Goal: Entertainment & Leisure: Browse casually

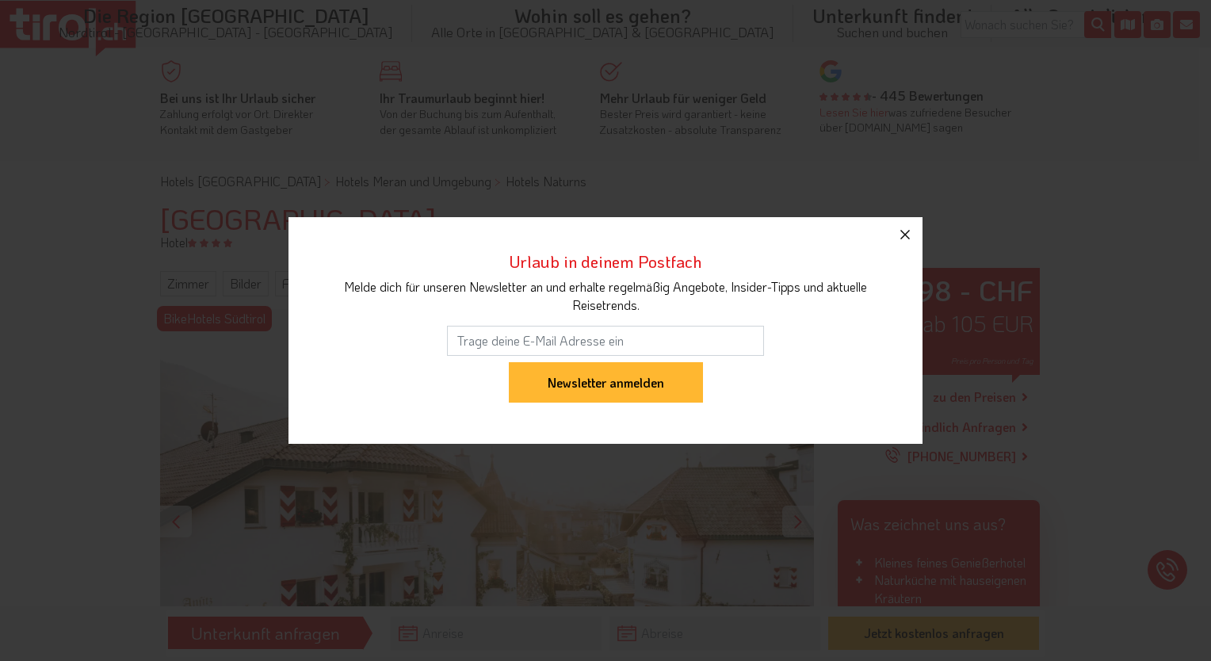
click at [903, 235] on icon "button" at bounding box center [905, 235] width 10 height 10
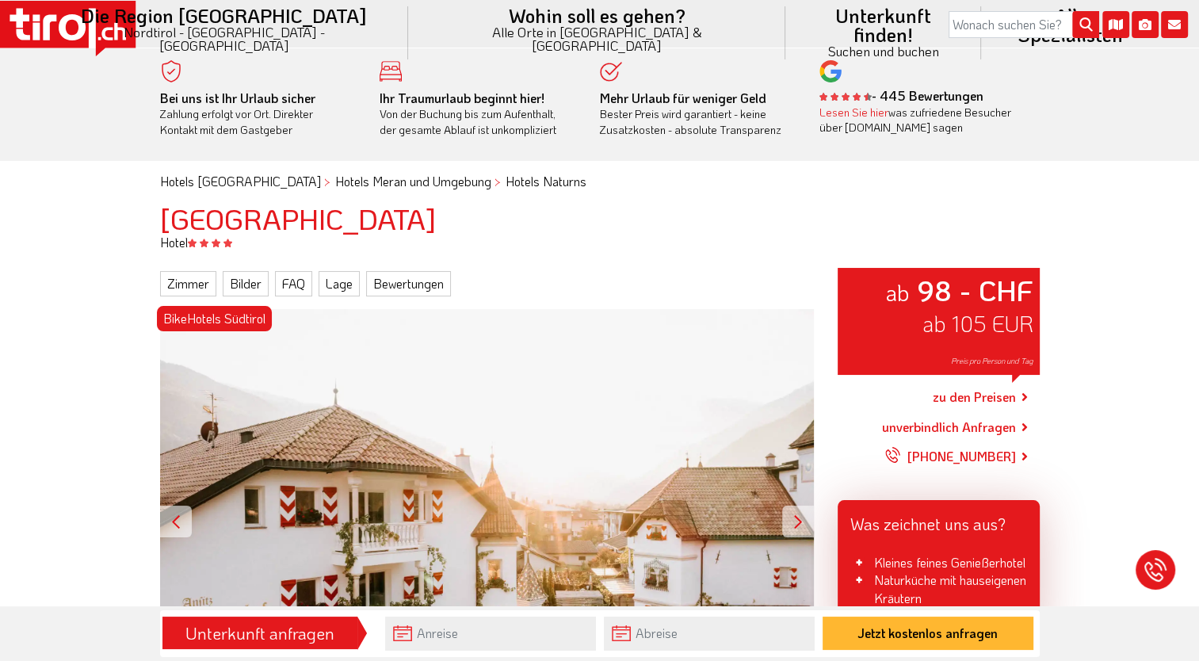
click at [795, 524] on div at bounding box center [798, 522] width 32 height 32
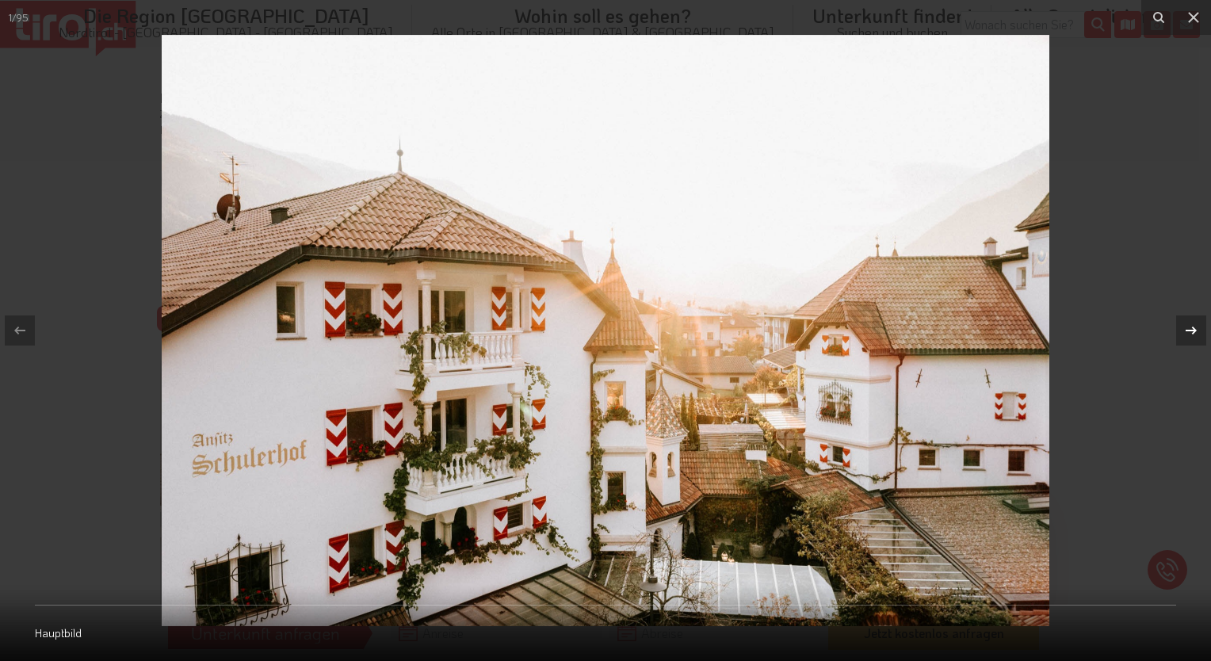
click at [1188, 336] on icon at bounding box center [1190, 330] width 19 height 19
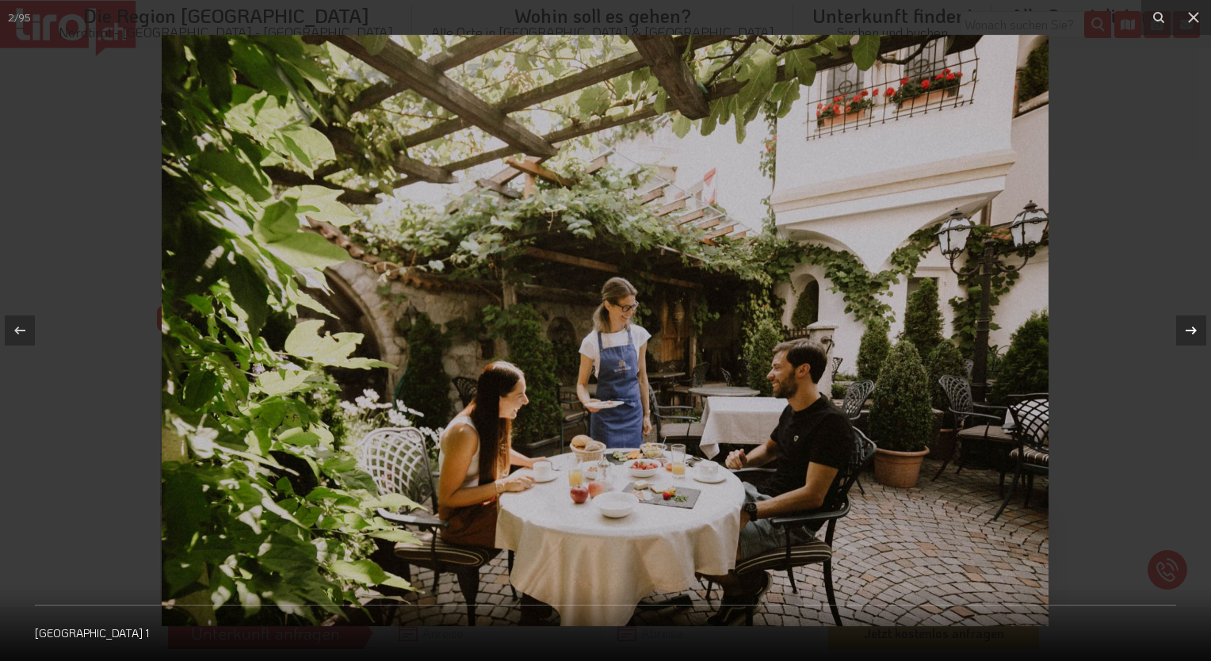
click at [1188, 336] on icon at bounding box center [1190, 330] width 19 height 19
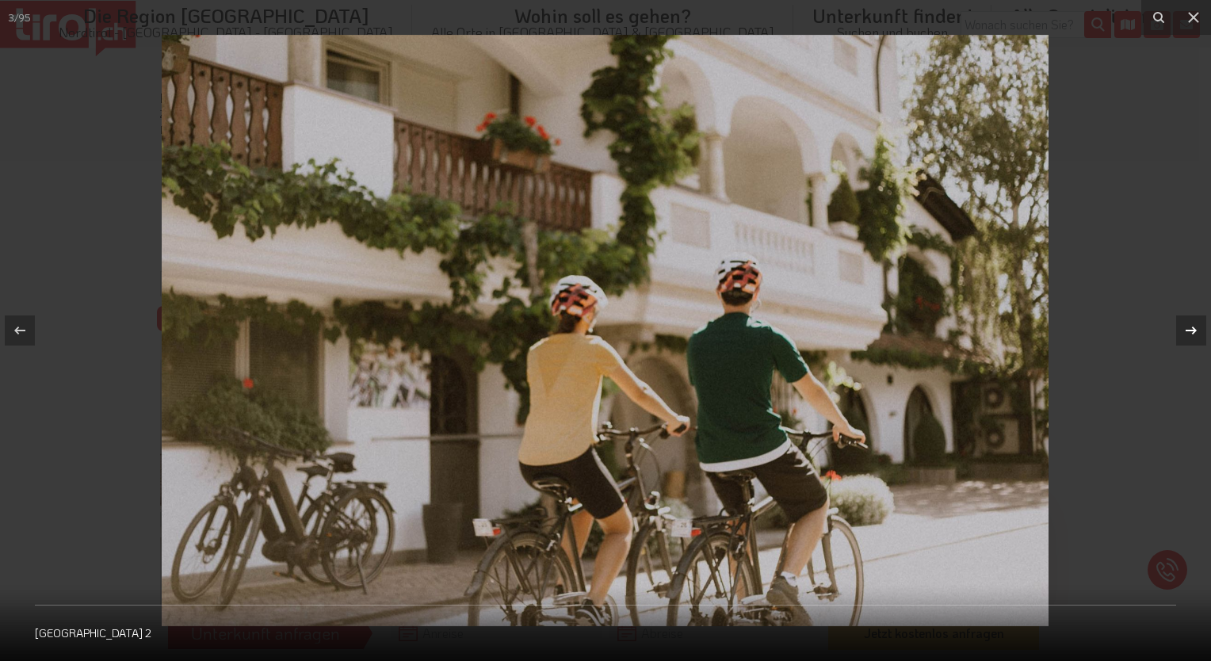
click at [1188, 336] on icon at bounding box center [1190, 330] width 19 height 19
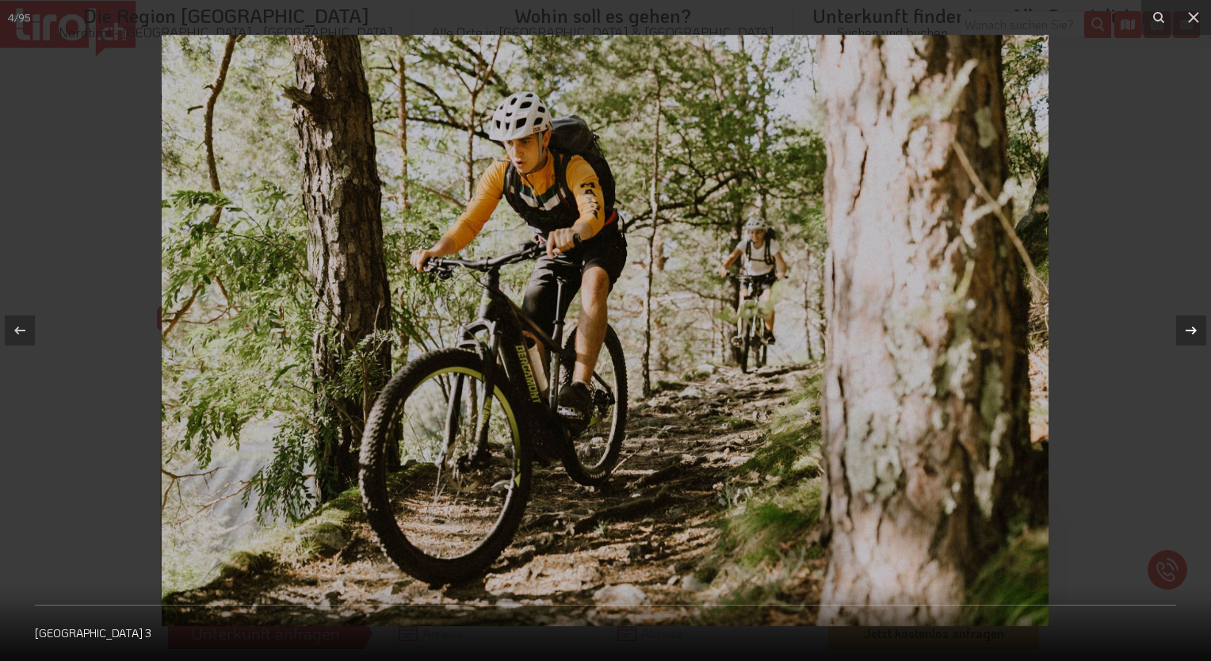
click at [1188, 336] on icon at bounding box center [1190, 330] width 19 height 19
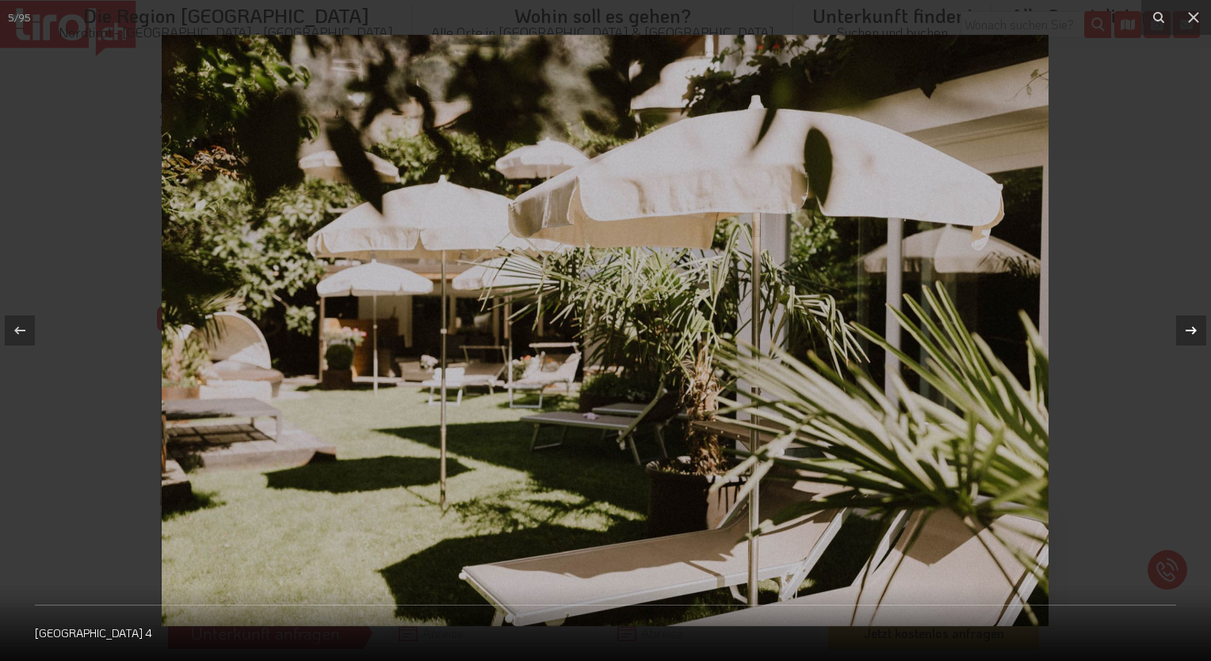
click at [1188, 336] on icon at bounding box center [1190, 330] width 19 height 19
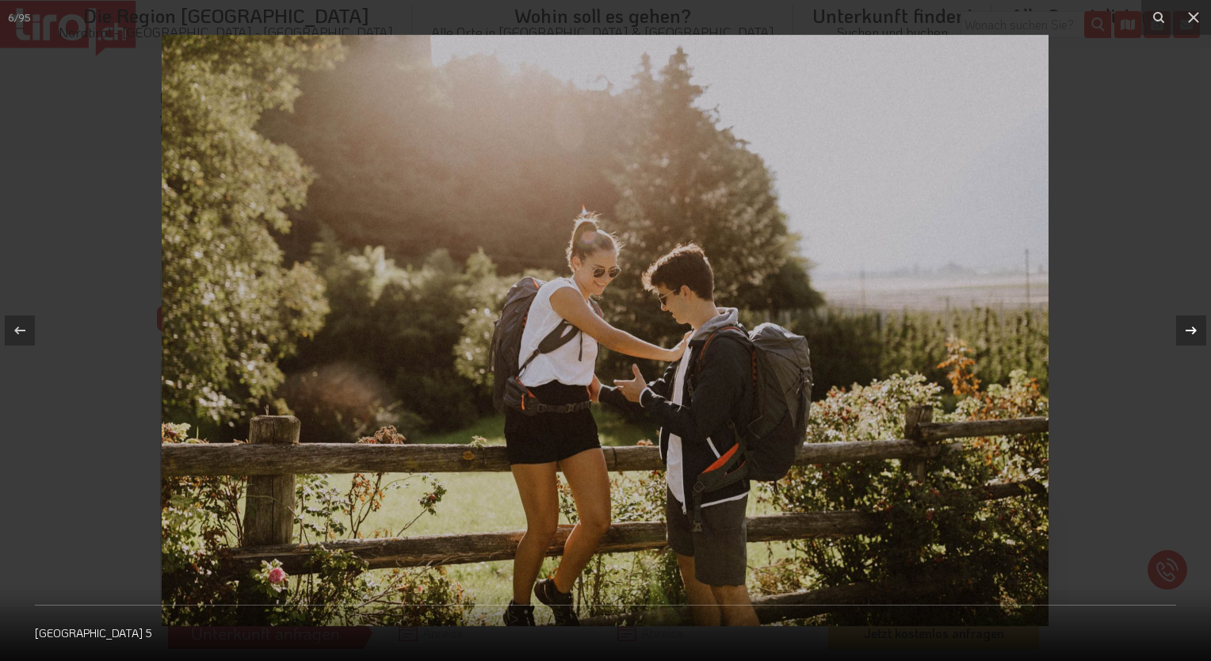
click at [1188, 336] on icon at bounding box center [1190, 330] width 19 height 19
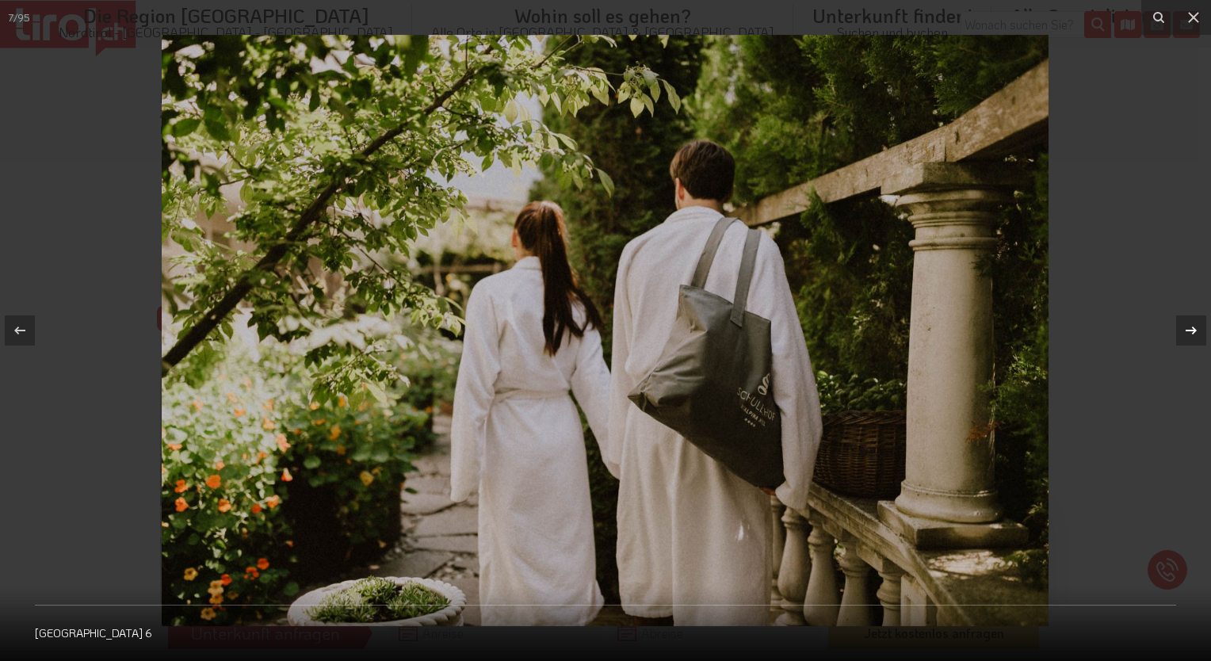
click at [1188, 336] on icon at bounding box center [1190, 330] width 19 height 19
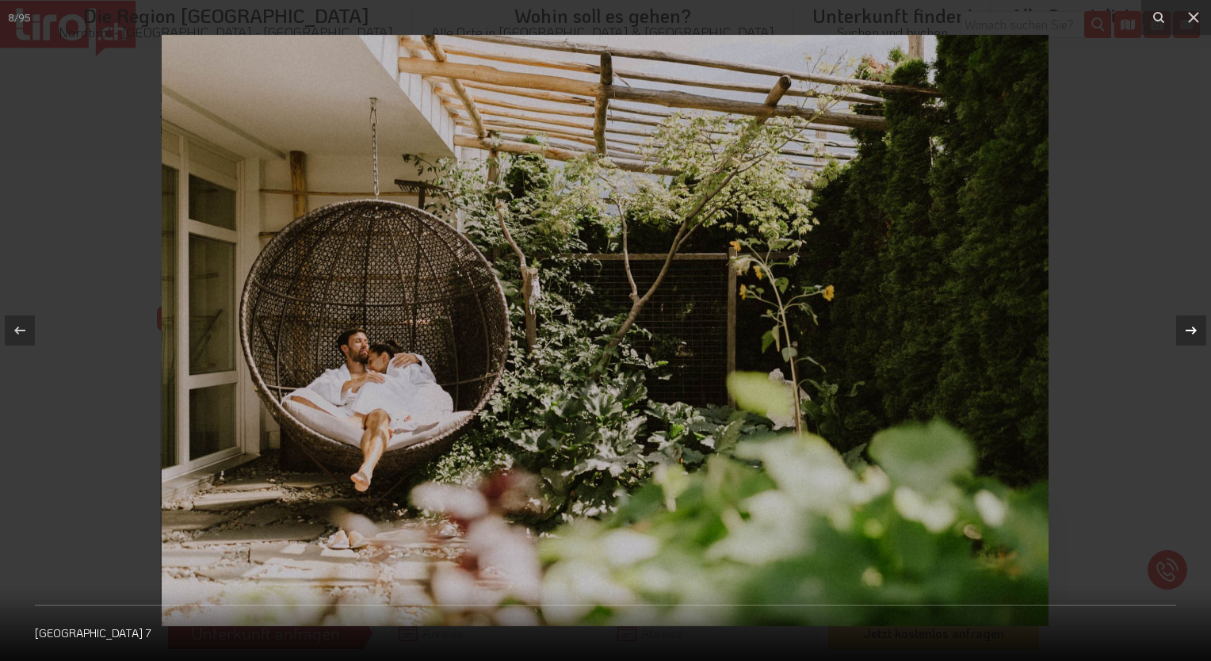
click at [1188, 336] on icon at bounding box center [1190, 330] width 19 height 19
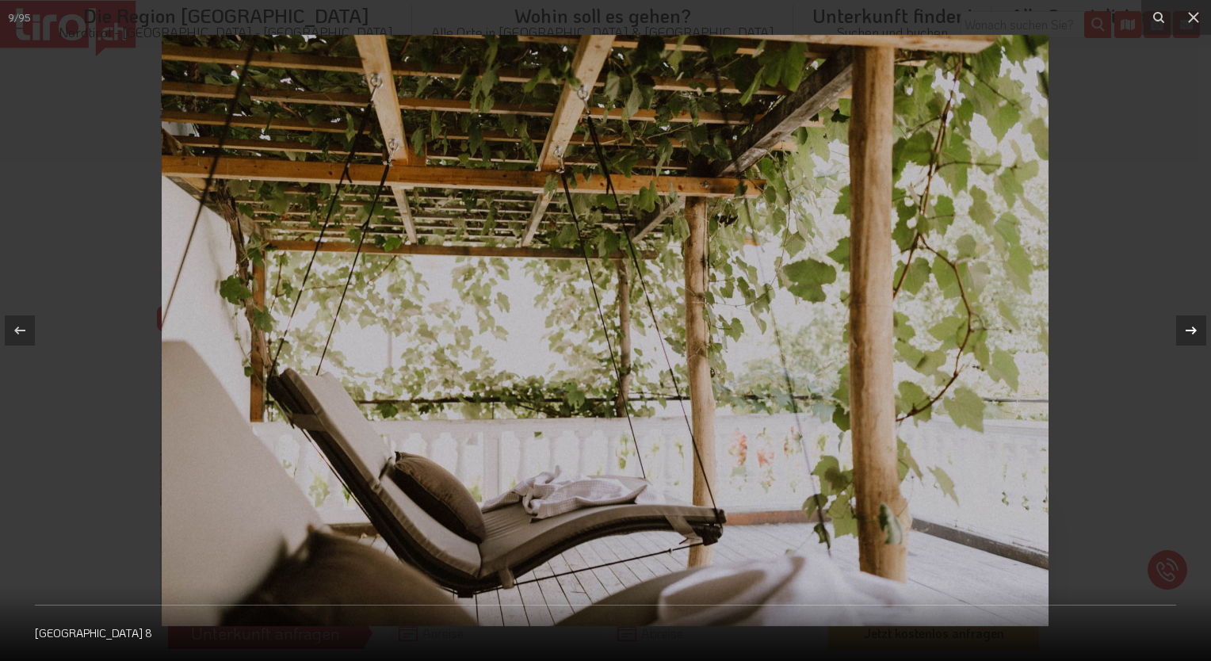
click at [1188, 336] on icon at bounding box center [1190, 330] width 19 height 19
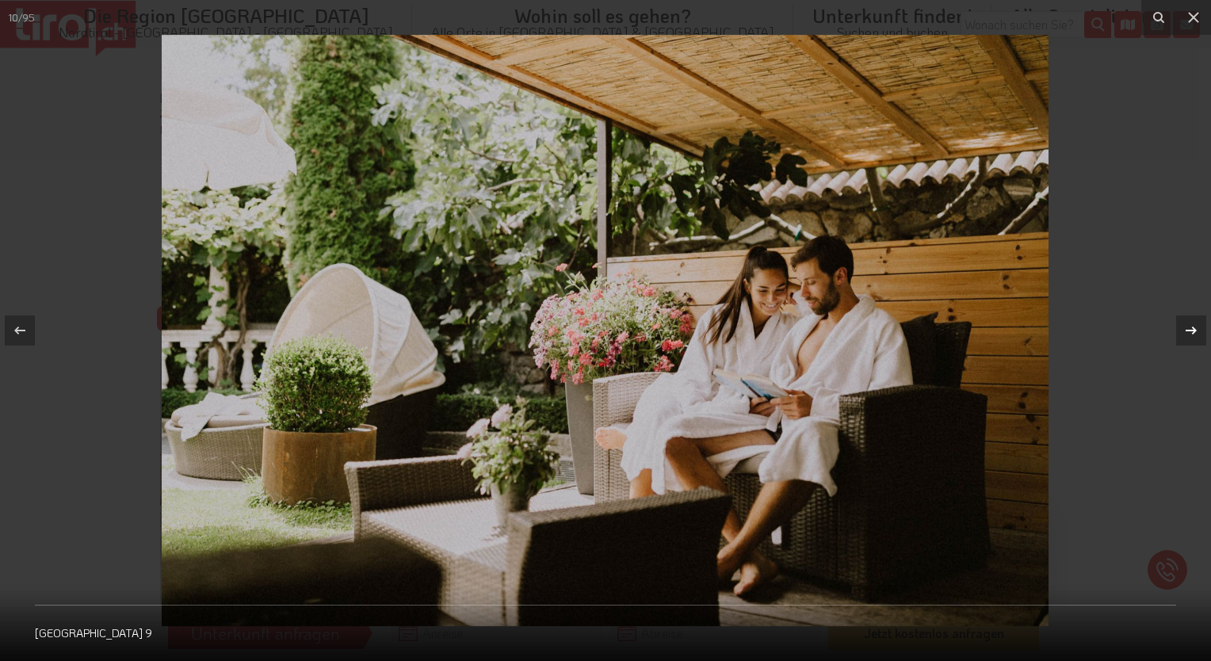
click at [1188, 336] on icon at bounding box center [1190, 330] width 19 height 19
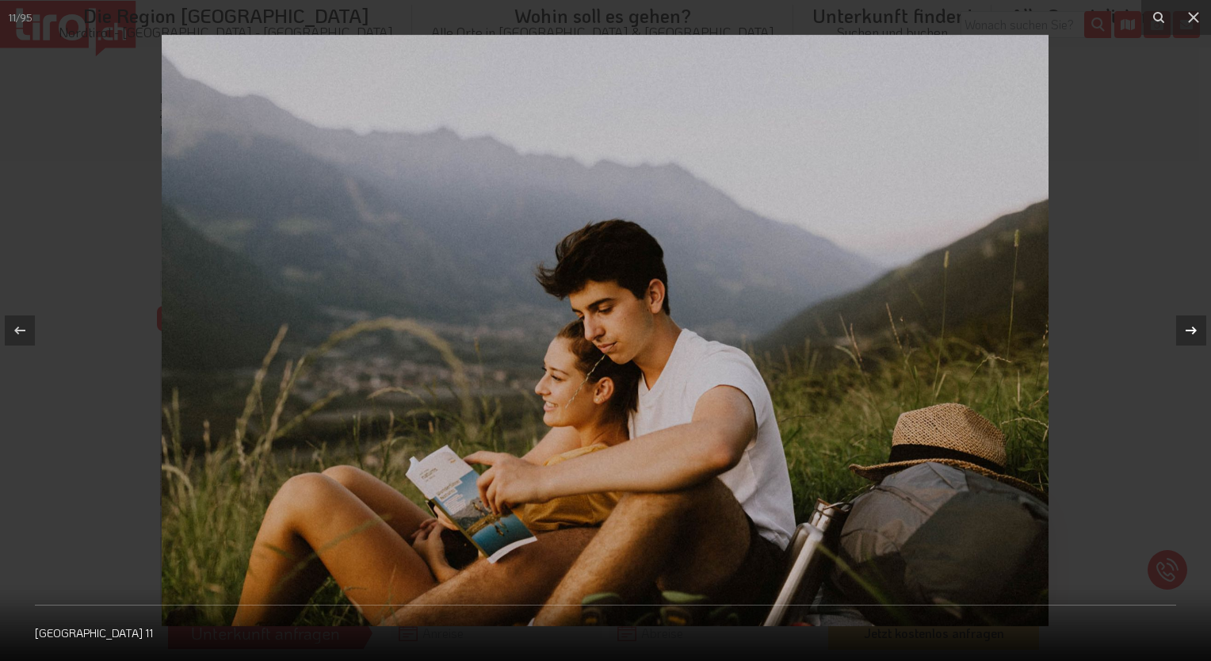
click at [1188, 336] on icon at bounding box center [1190, 330] width 19 height 19
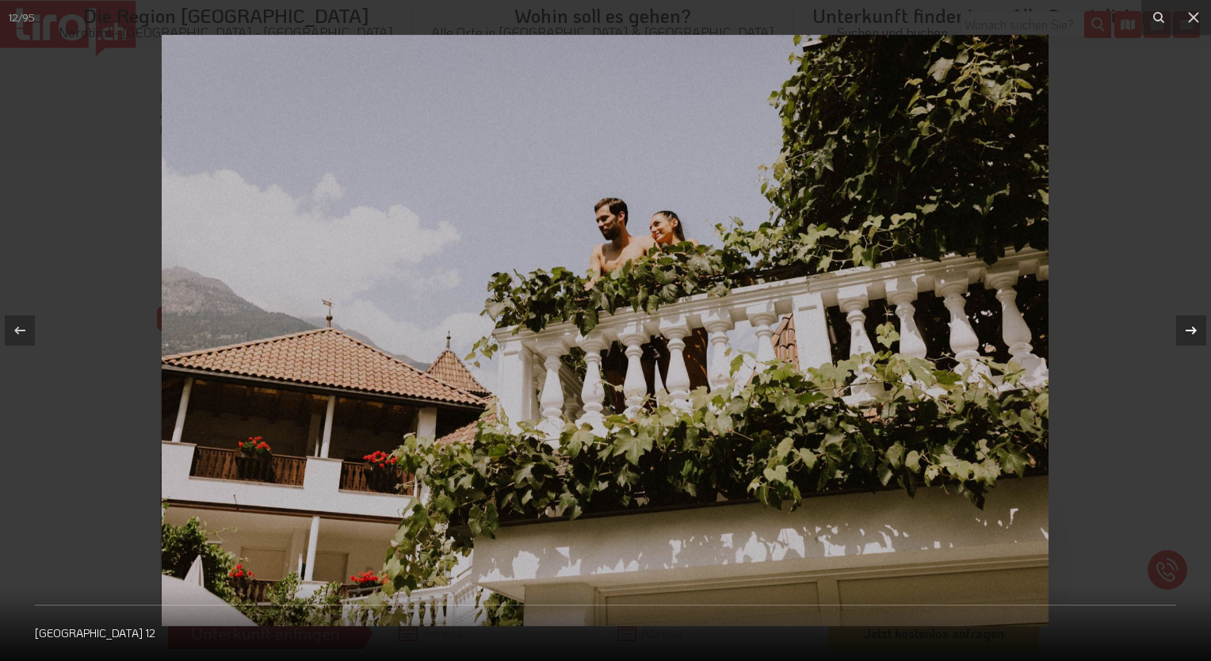
click at [1188, 336] on icon at bounding box center [1190, 330] width 19 height 19
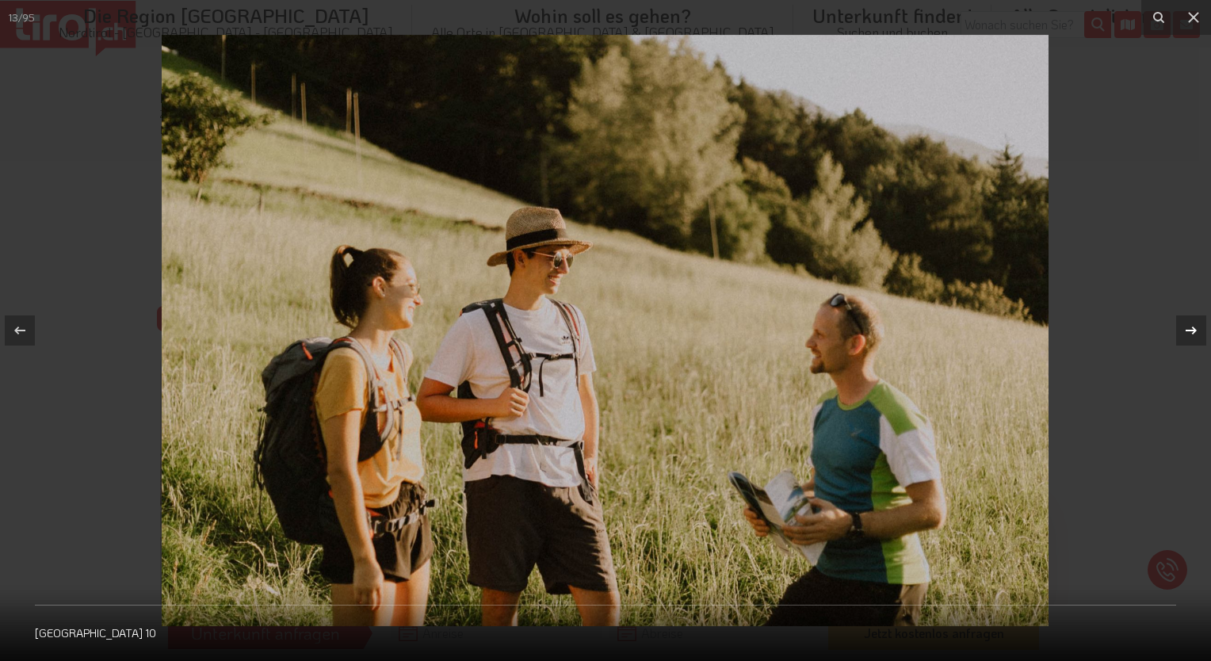
click at [1188, 336] on icon at bounding box center [1190, 330] width 19 height 19
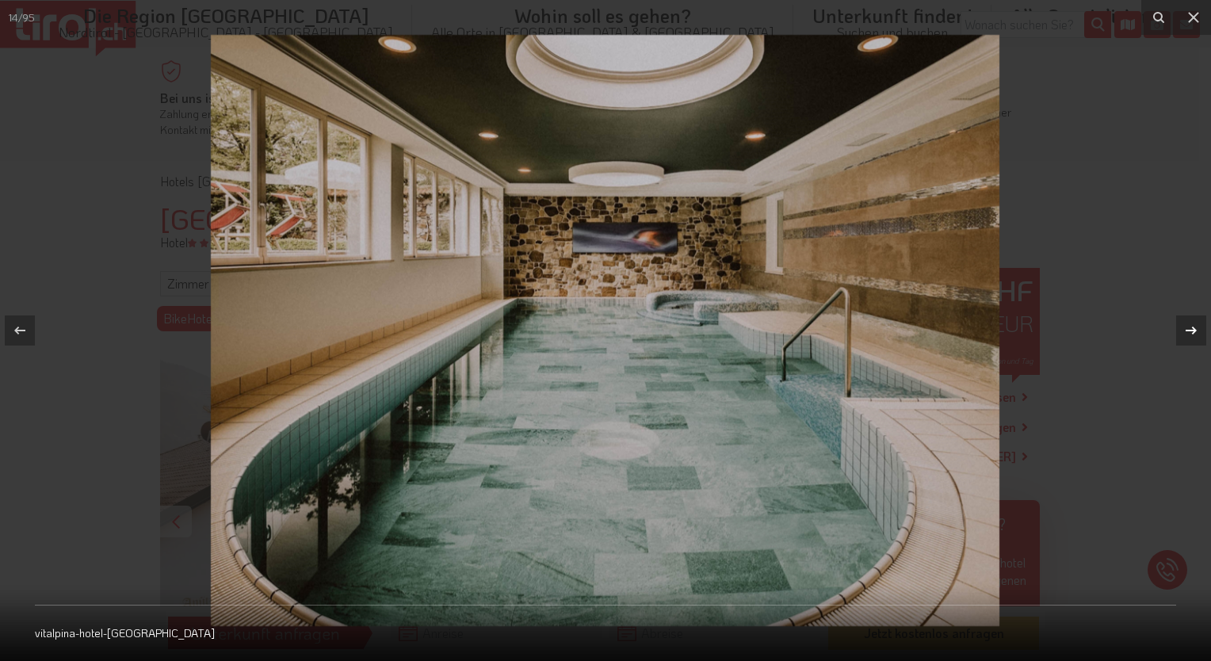
click at [1188, 336] on div "14 / 95 vitalpina-hotel-[GEOGRAPHIC_DATA]" at bounding box center [605, 330] width 1211 height 661
click at [1188, 336] on icon at bounding box center [1190, 330] width 19 height 19
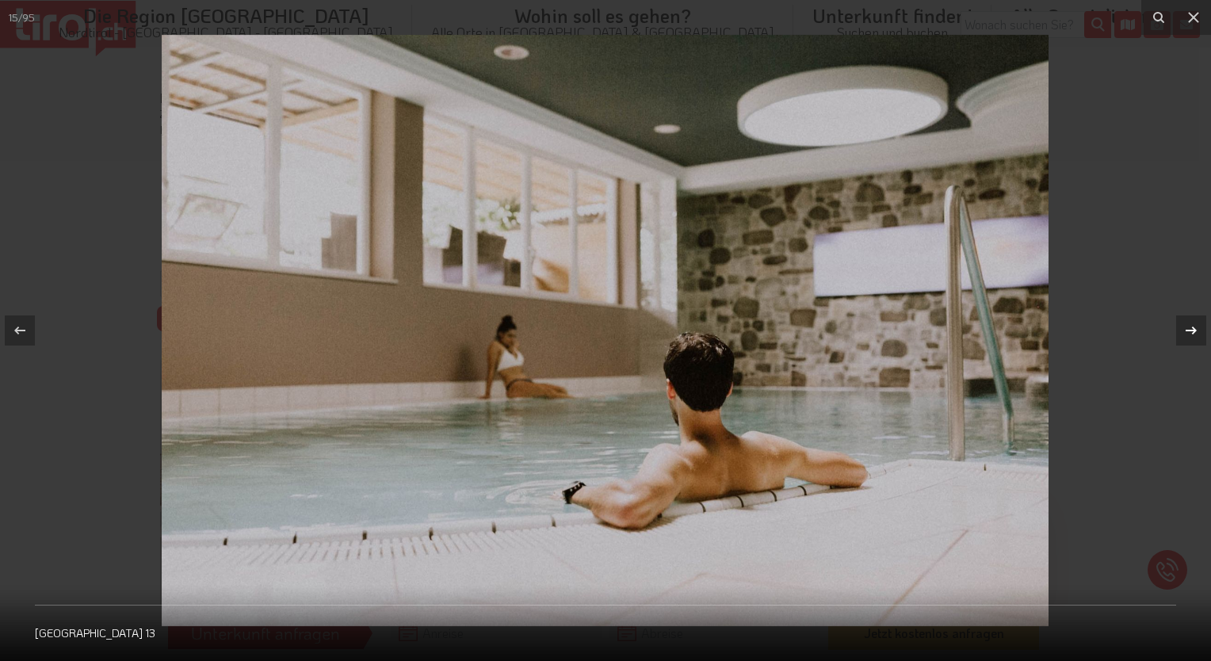
click at [1188, 336] on icon at bounding box center [1190, 330] width 19 height 19
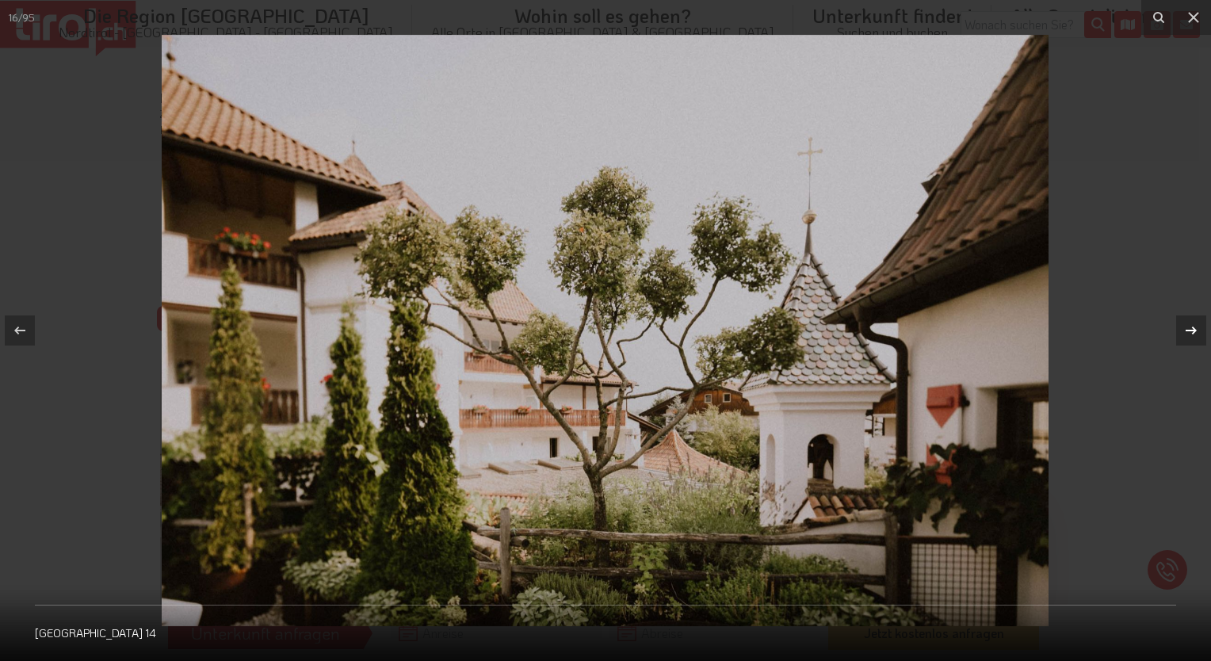
click at [1188, 336] on icon at bounding box center [1190, 330] width 19 height 19
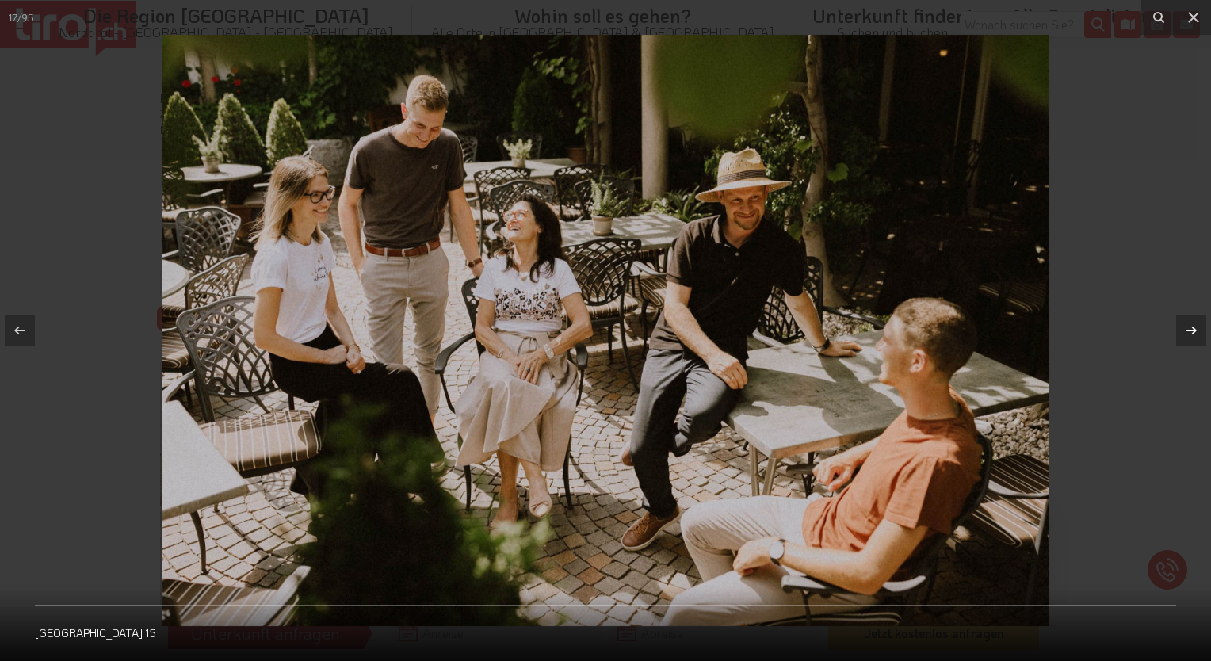
click at [1188, 336] on icon at bounding box center [1190, 330] width 19 height 19
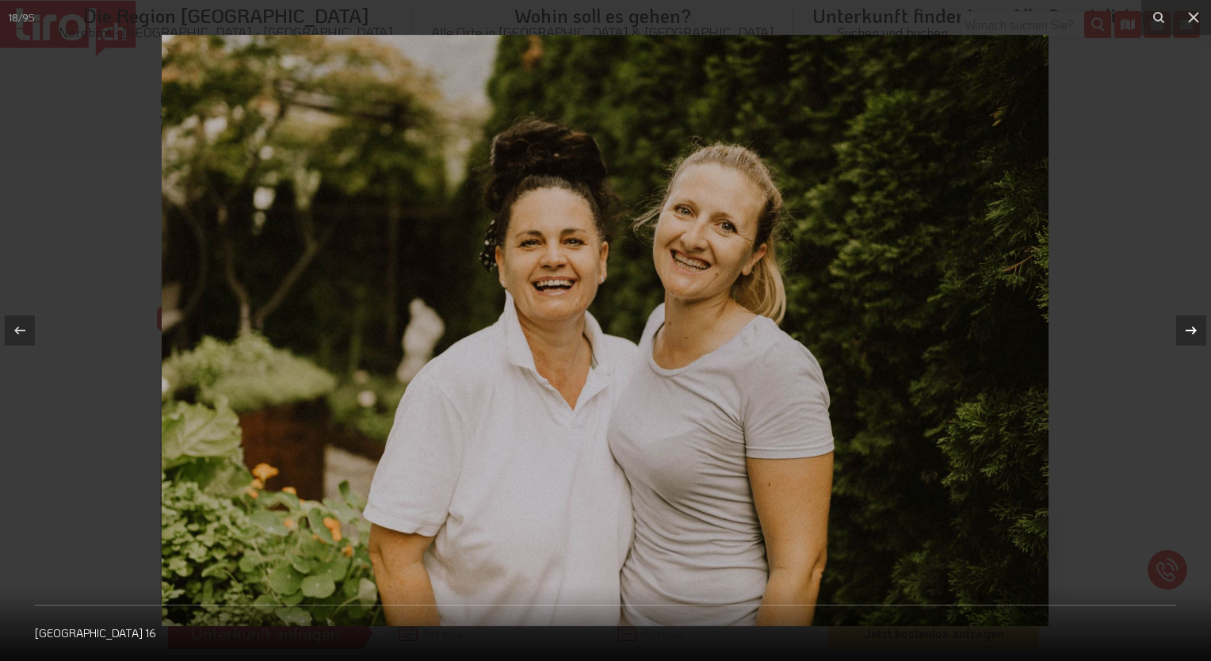
click at [1188, 336] on icon at bounding box center [1190, 330] width 19 height 19
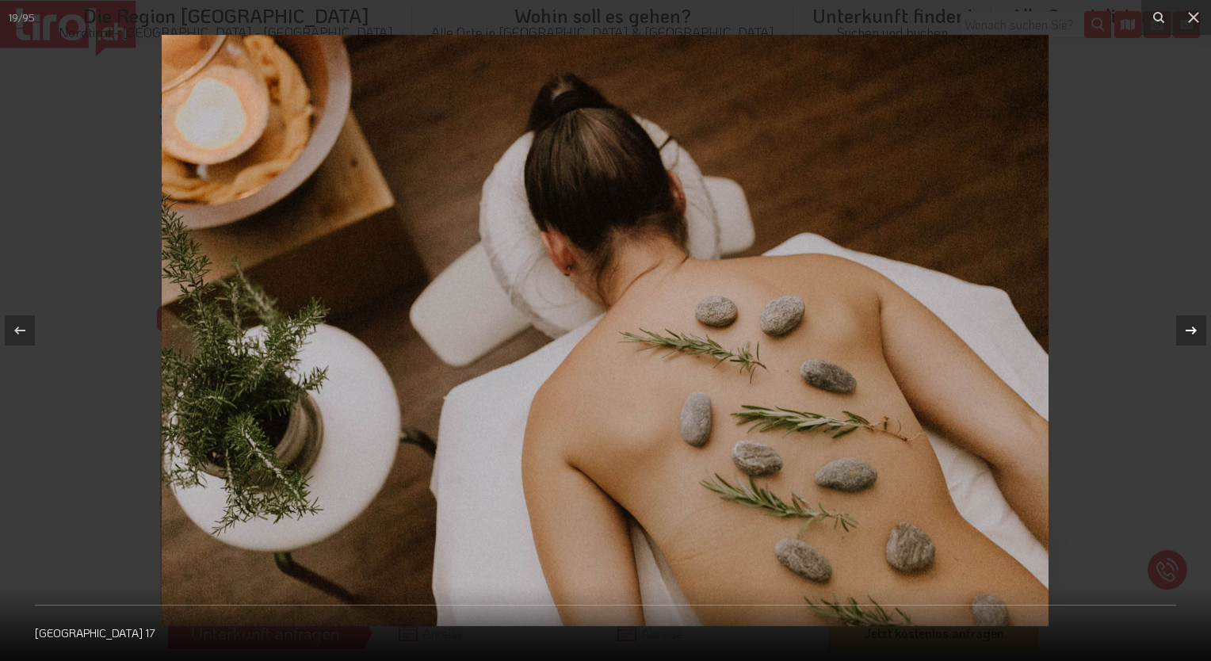
click at [1188, 336] on icon at bounding box center [1190, 330] width 19 height 19
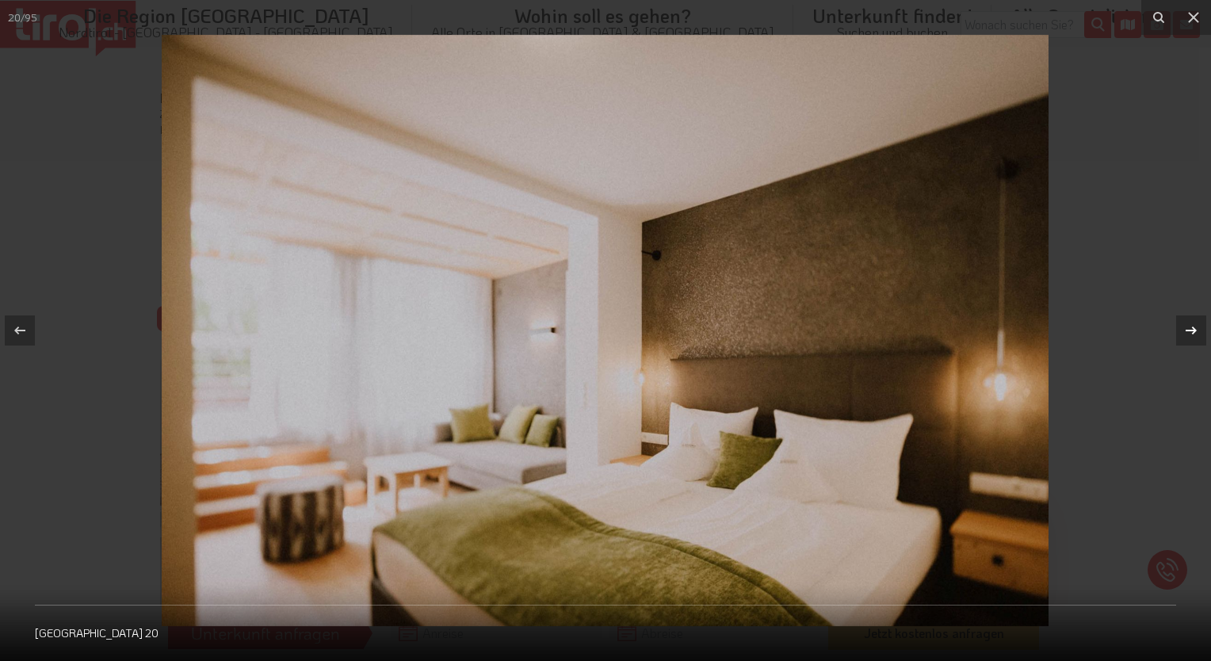
click at [1188, 336] on icon at bounding box center [1190, 330] width 19 height 19
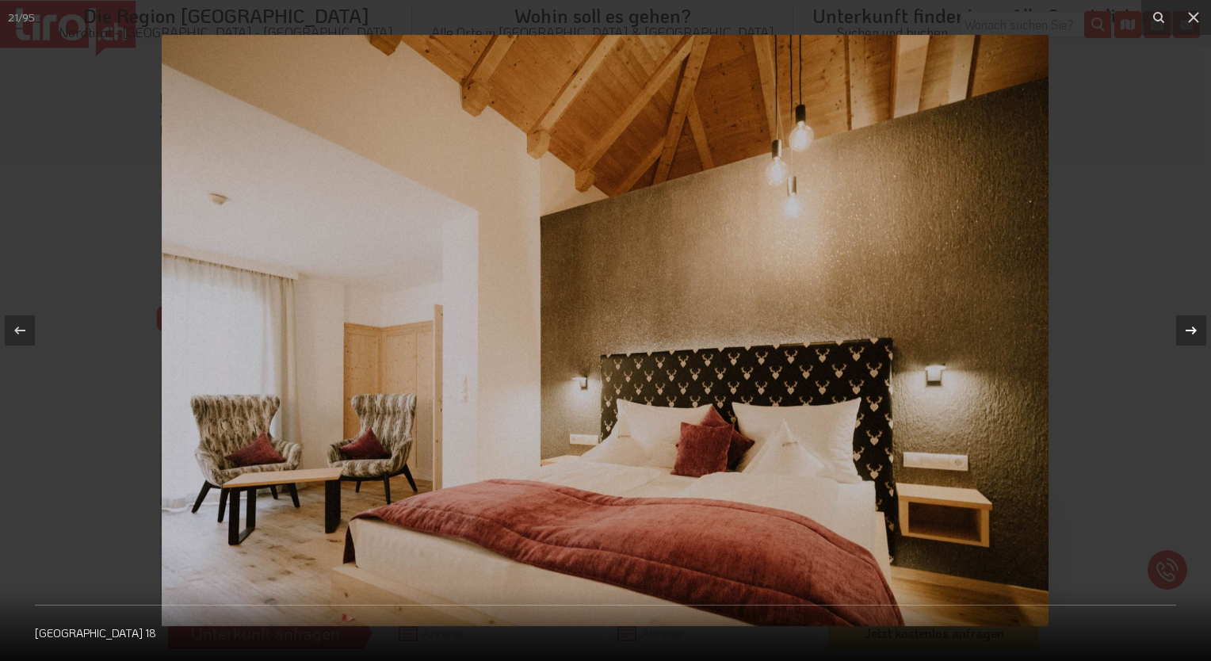
click at [1188, 336] on div "21 / 95 [GEOGRAPHIC_DATA] 18" at bounding box center [605, 330] width 1211 height 661
click at [1188, 336] on icon at bounding box center [1190, 330] width 19 height 19
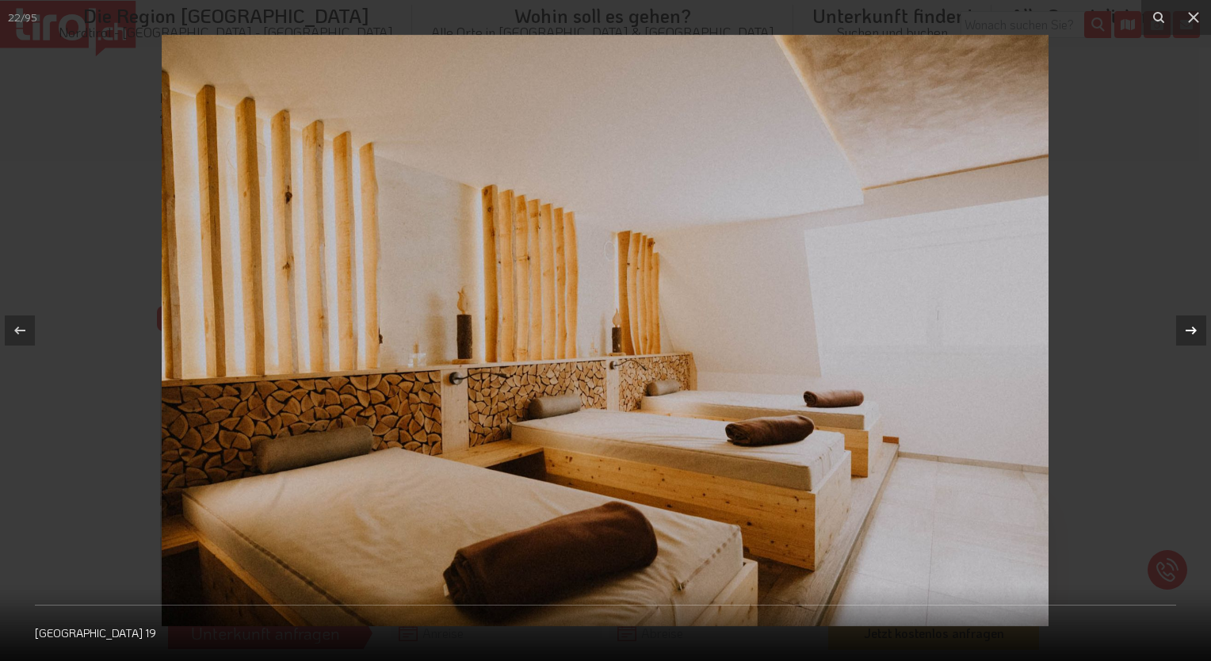
click at [1188, 336] on icon at bounding box center [1190, 330] width 19 height 19
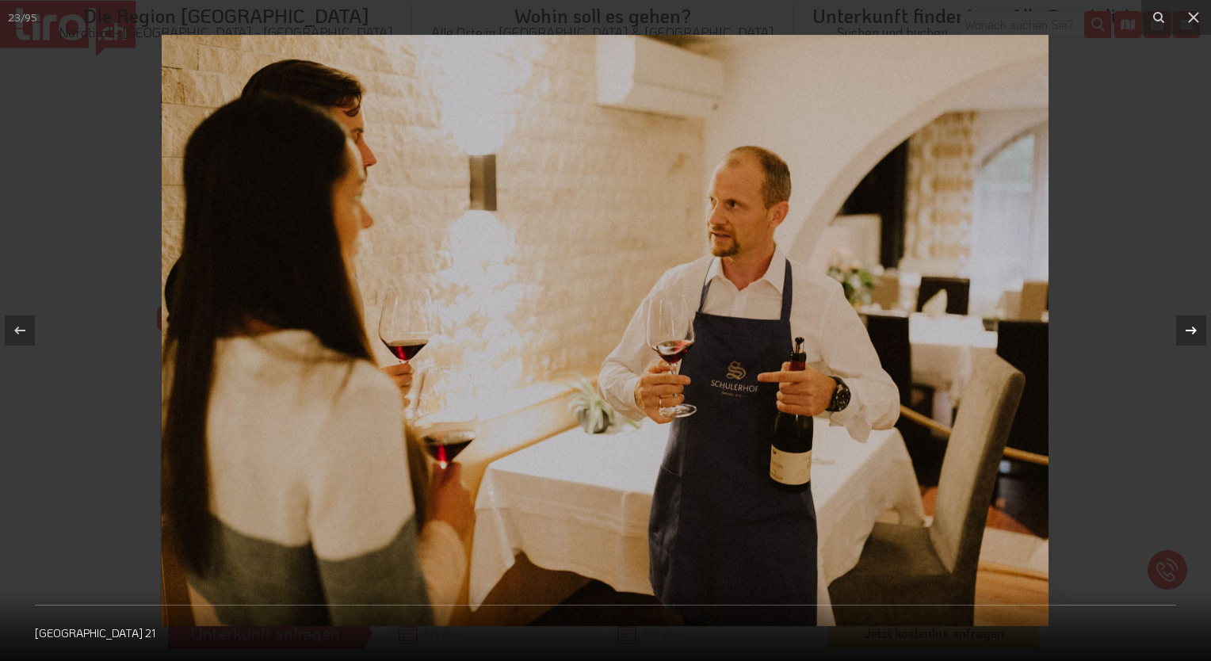
click at [1188, 336] on icon at bounding box center [1190, 330] width 19 height 19
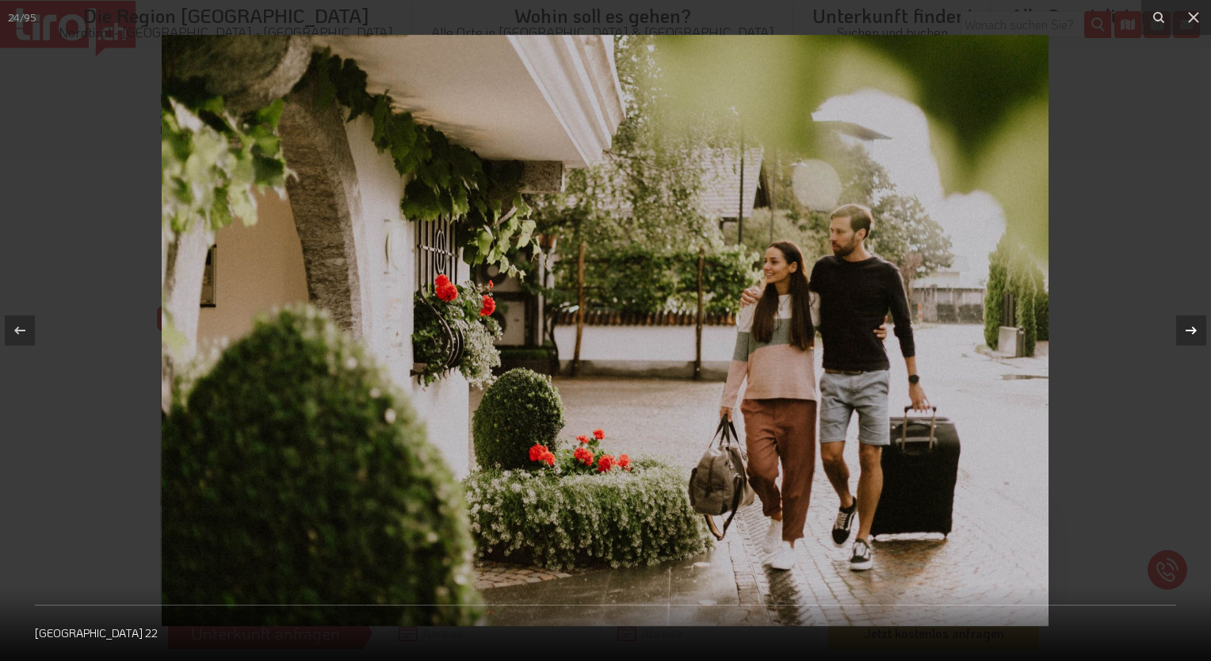
click at [1188, 336] on icon at bounding box center [1190, 330] width 19 height 19
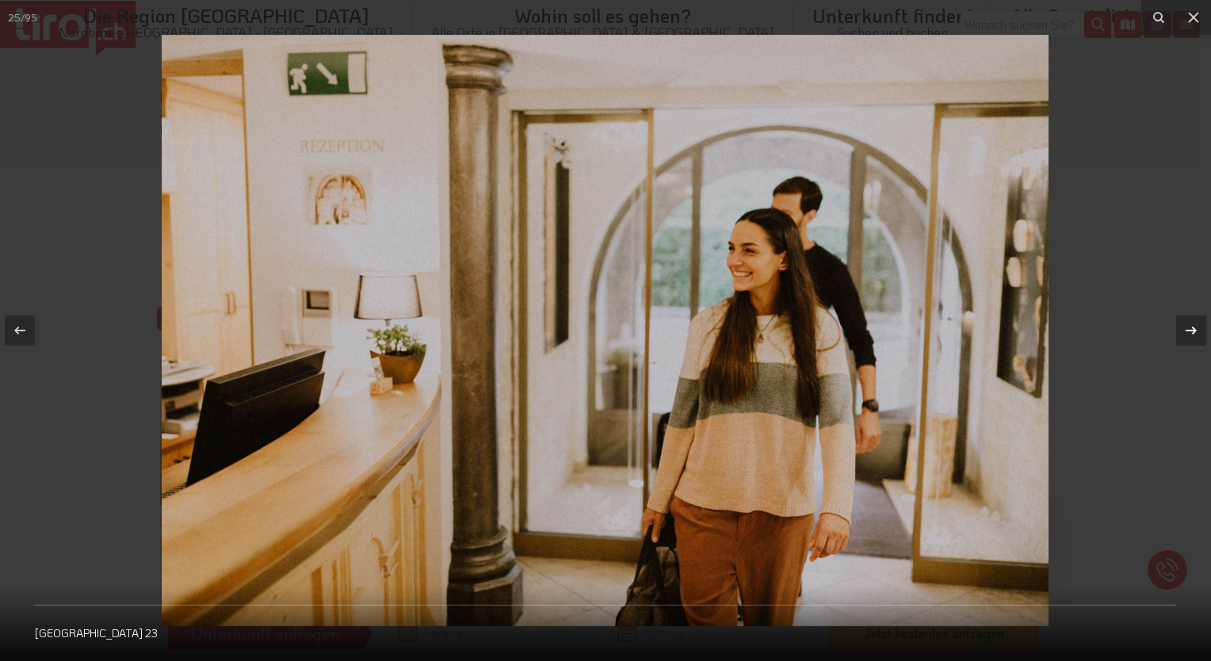
click at [1188, 336] on icon at bounding box center [1190, 330] width 19 height 19
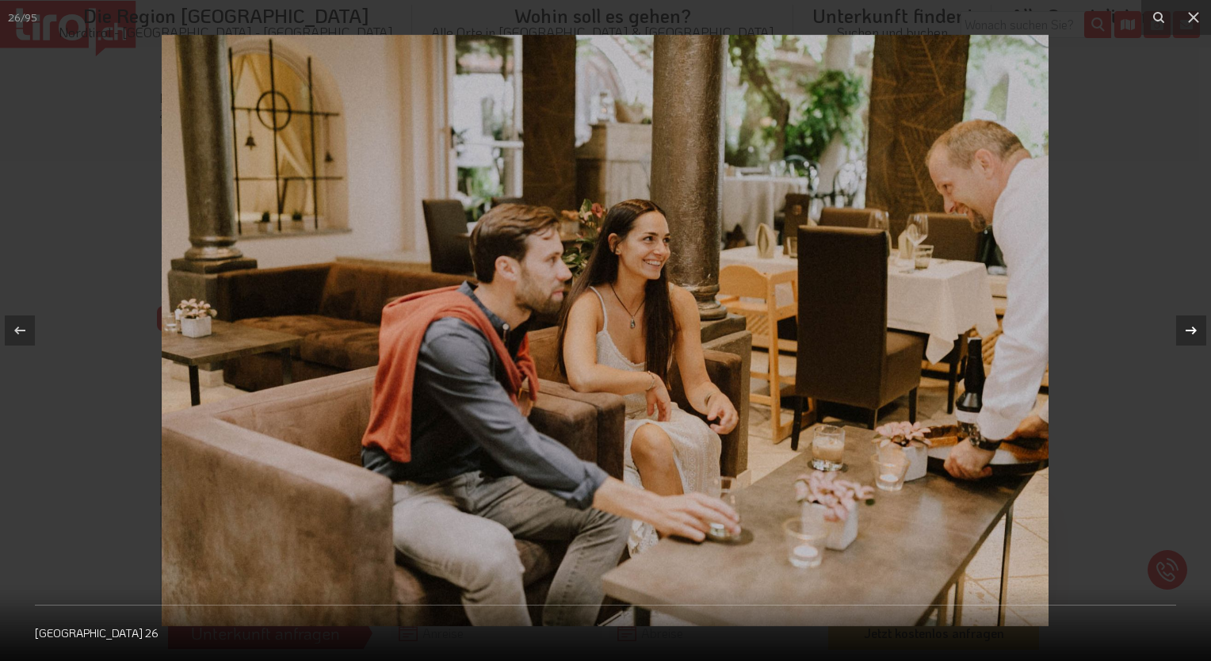
click at [1188, 336] on icon at bounding box center [1190, 330] width 19 height 19
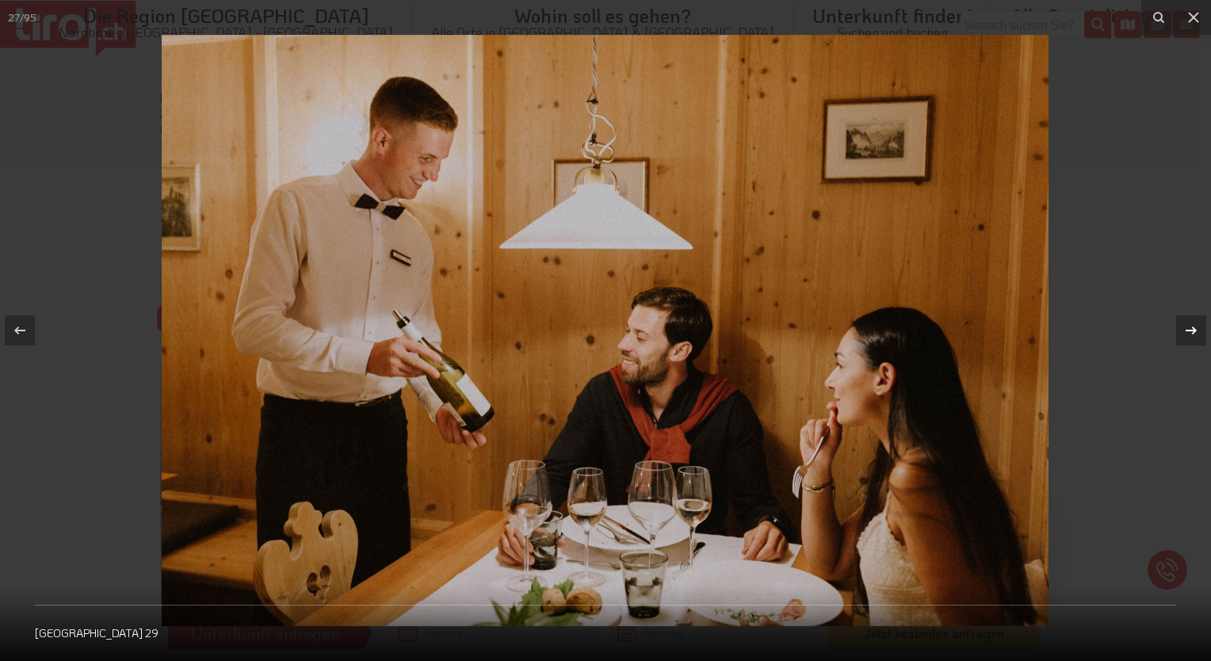
click at [1188, 336] on icon at bounding box center [1190, 330] width 19 height 19
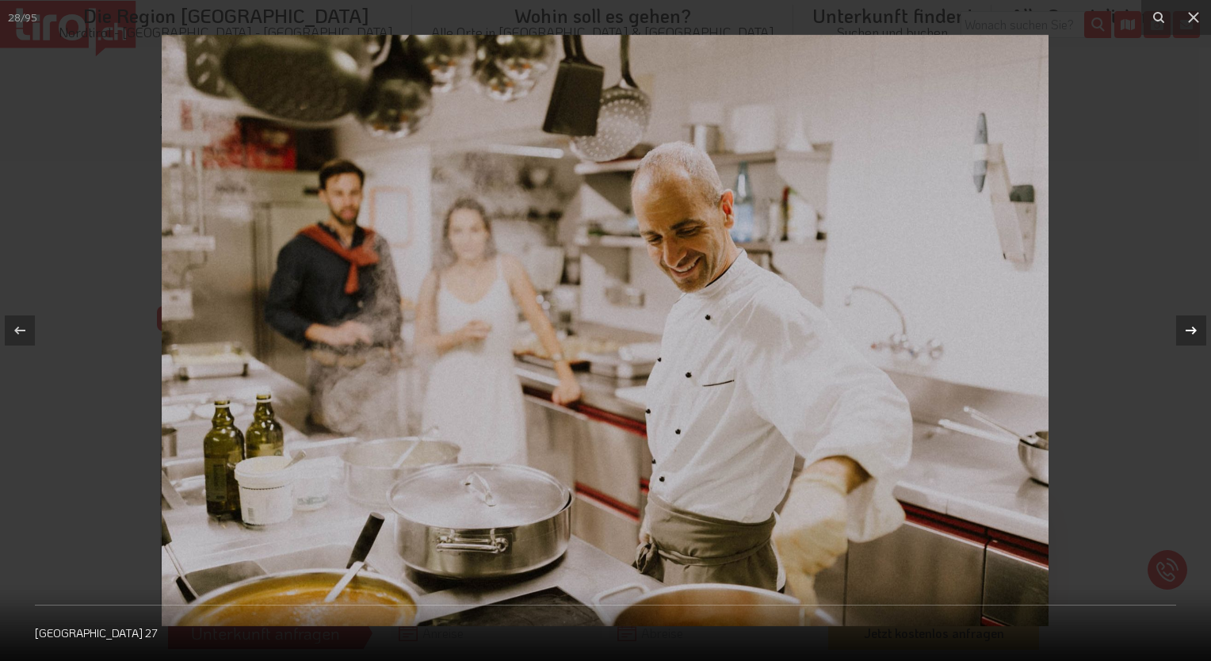
click at [1188, 336] on icon at bounding box center [1190, 330] width 19 height 19
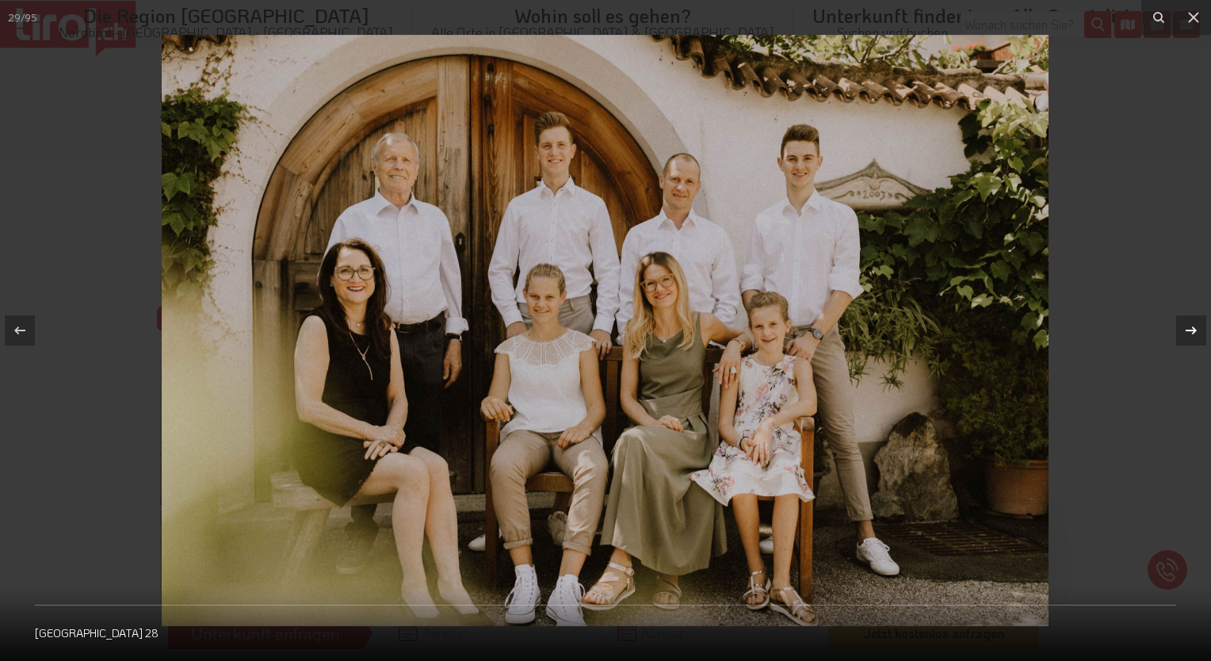
click at [1188, 336] on icon at bounding box center [1190, 330] width 19 height 19
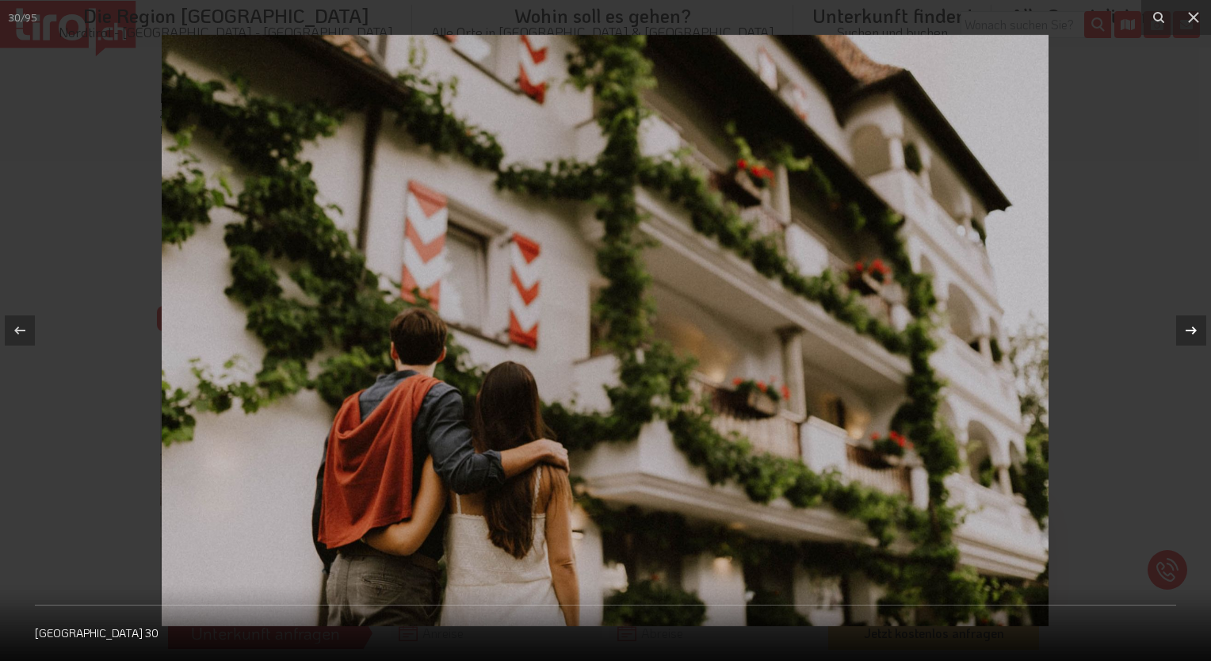
click at [1188, 336] on icon at bounding box center [1190, 330] width 19 height 19
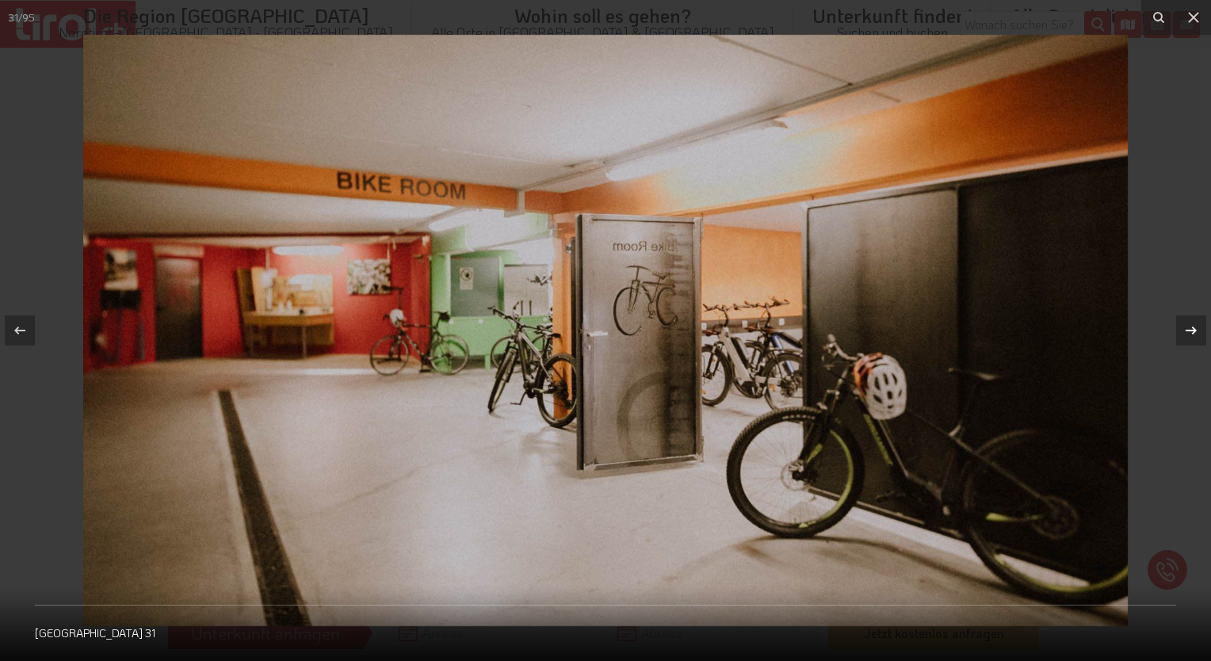
click at [1188, 336] on icon at bounding box center [1190, 330] width 19 height 19
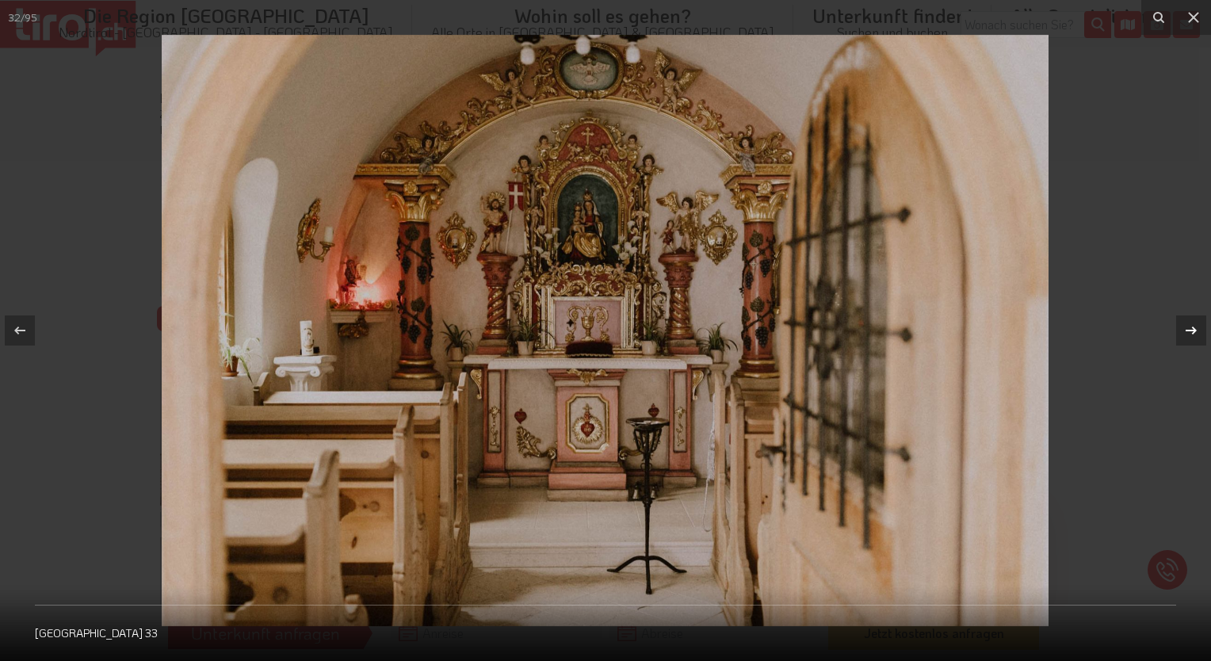
click at [1188, 336] on icon at bounding box center [1190, 330] width 19 height 19
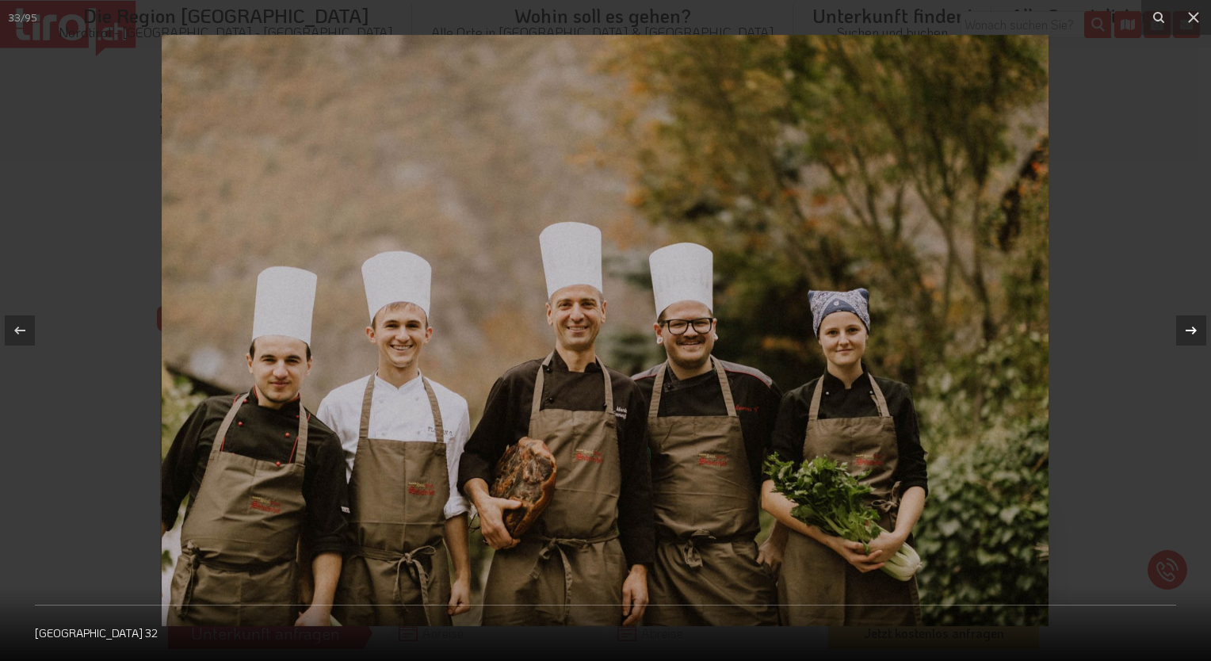
click at [1188, 336] on icon at bounding box center [1190, 330] width 19 height 19
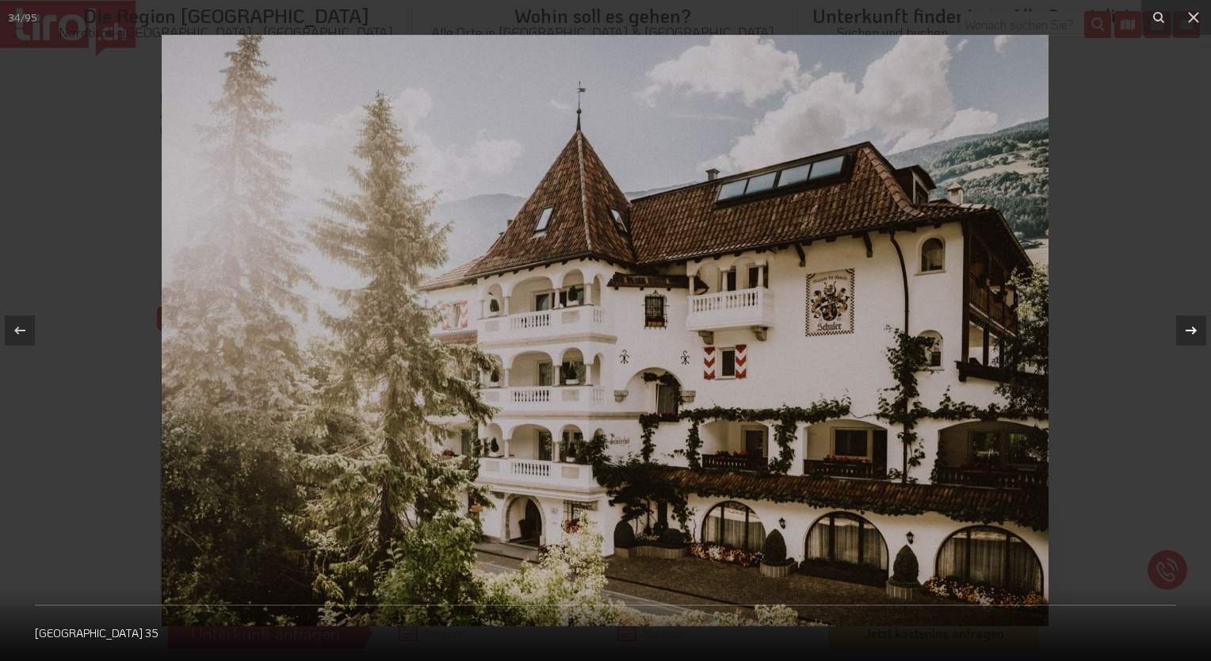
click at [1188, 336] on icon at bounding box center [1190, 330] width 19 height 19
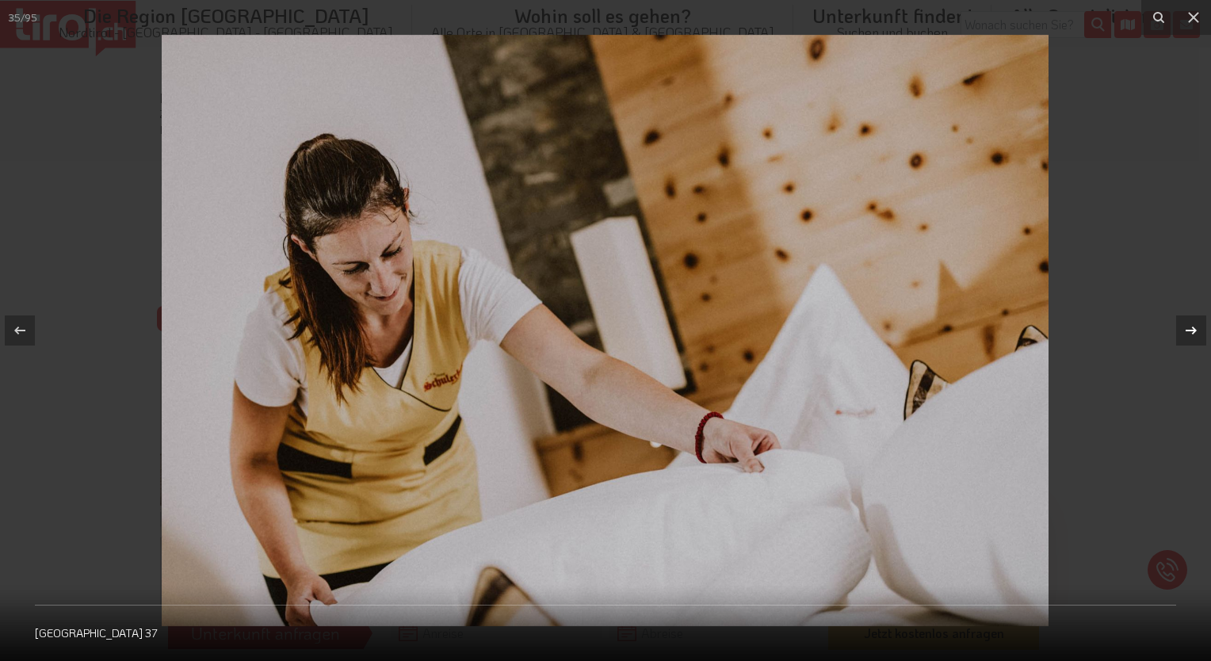
click at [1188, 336] on icon at bounding box center [1190, 330] width 19 height 19
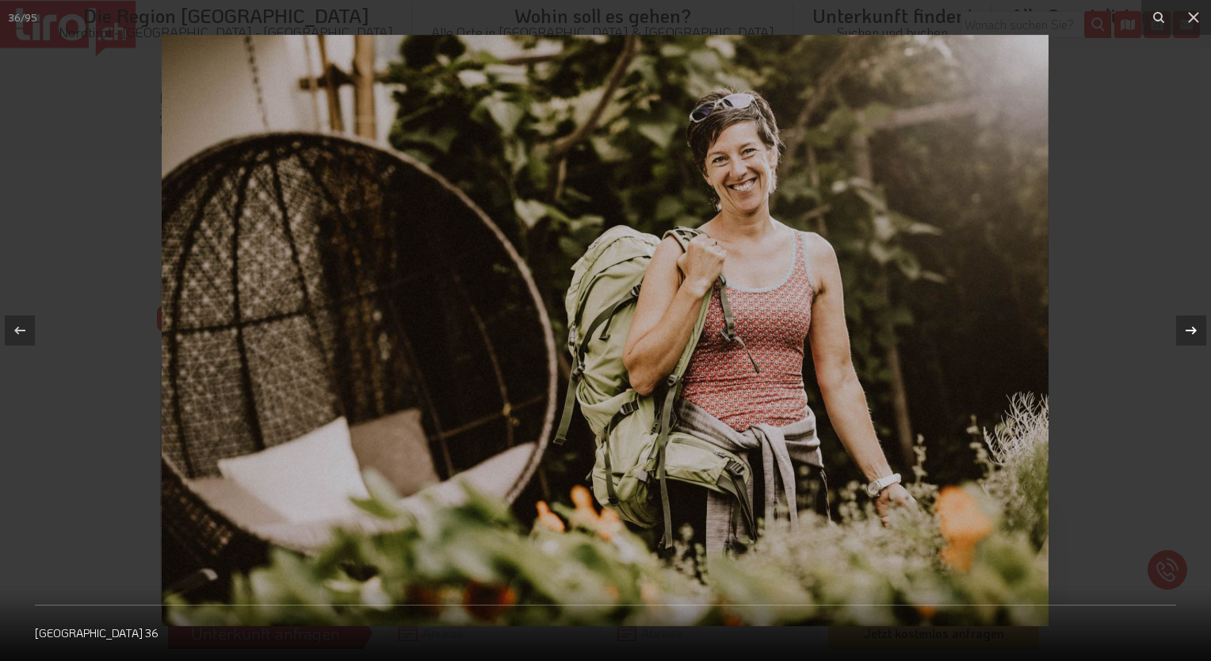
click at [1188, 336] on icon at bounding box center [1190, 330] width 19 height 19
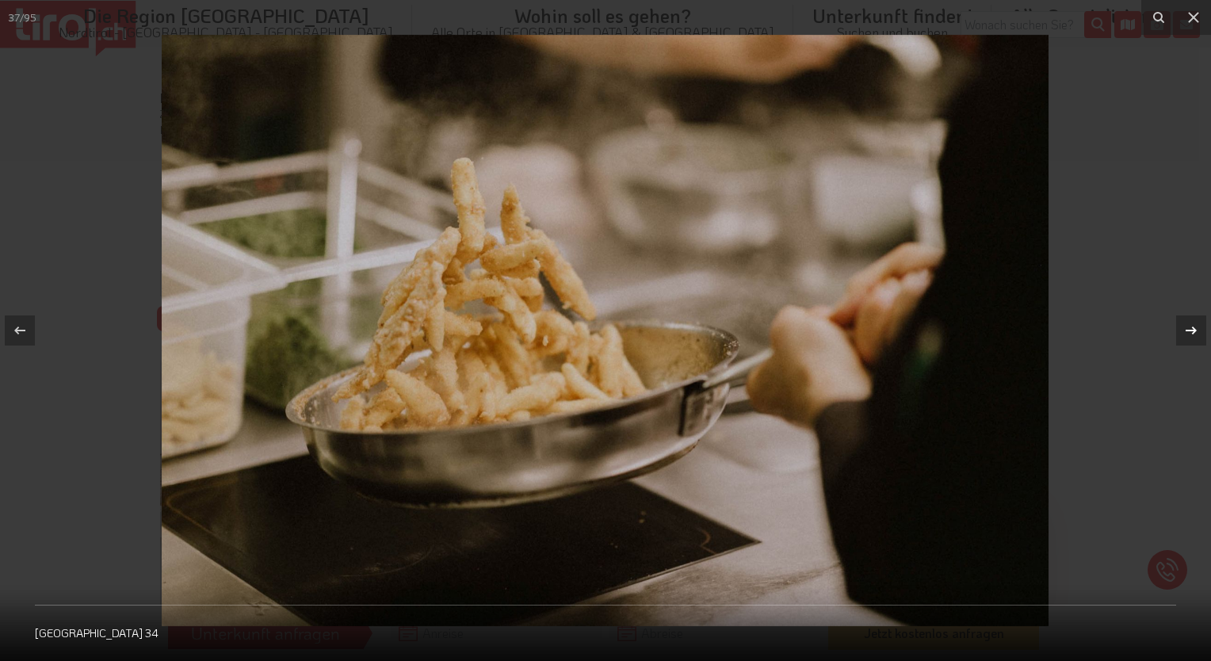
click at [1188, 336] on icon at bounding box center [1190, 330] width 19 height 19
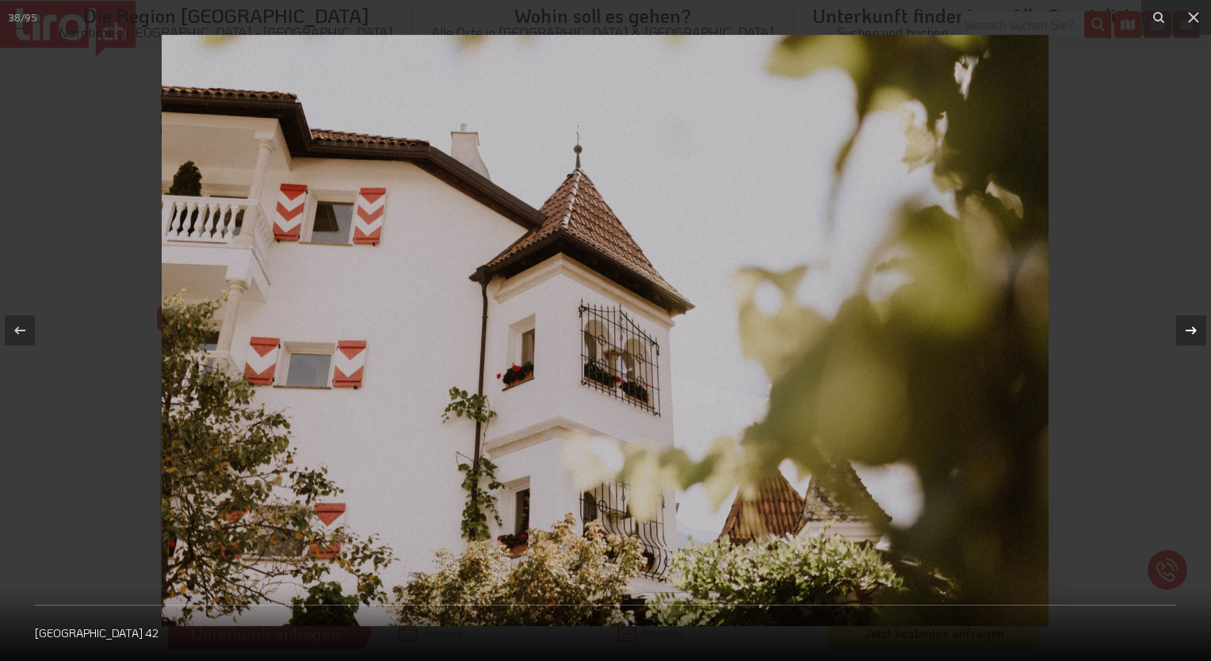
click at [1188, 336] on icon at bounding box center [1190, 330] width 19 height 19
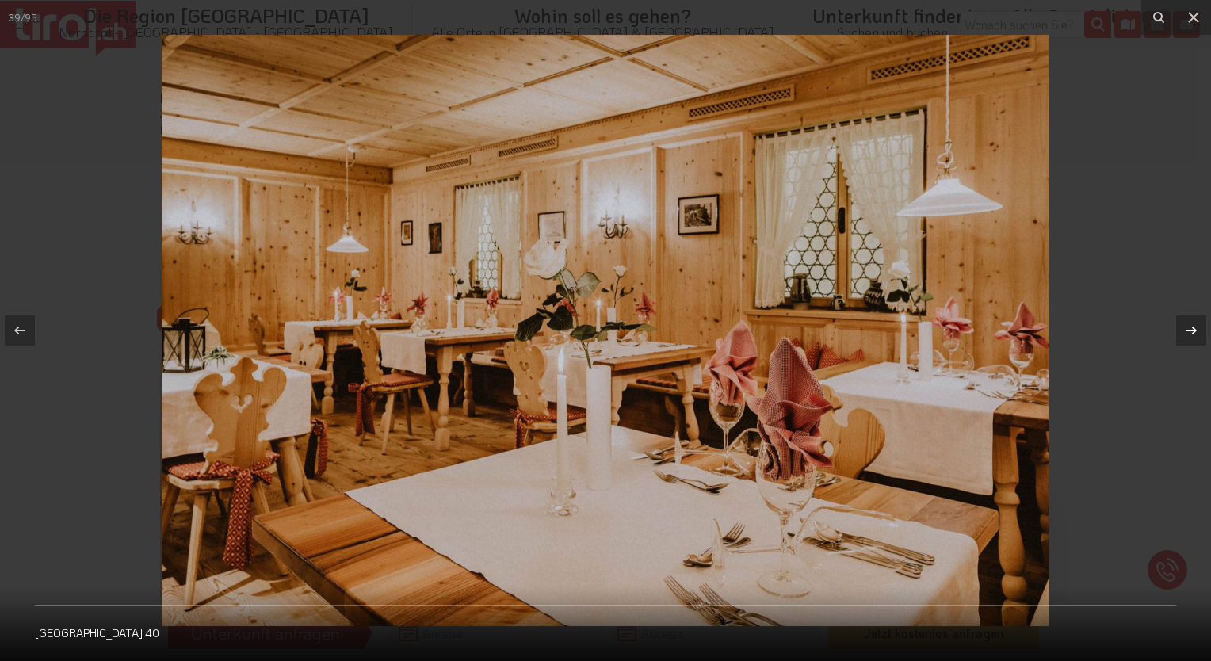
click at [1188, 336] on icon at bounding box center [1190, 330] width 19 height 19
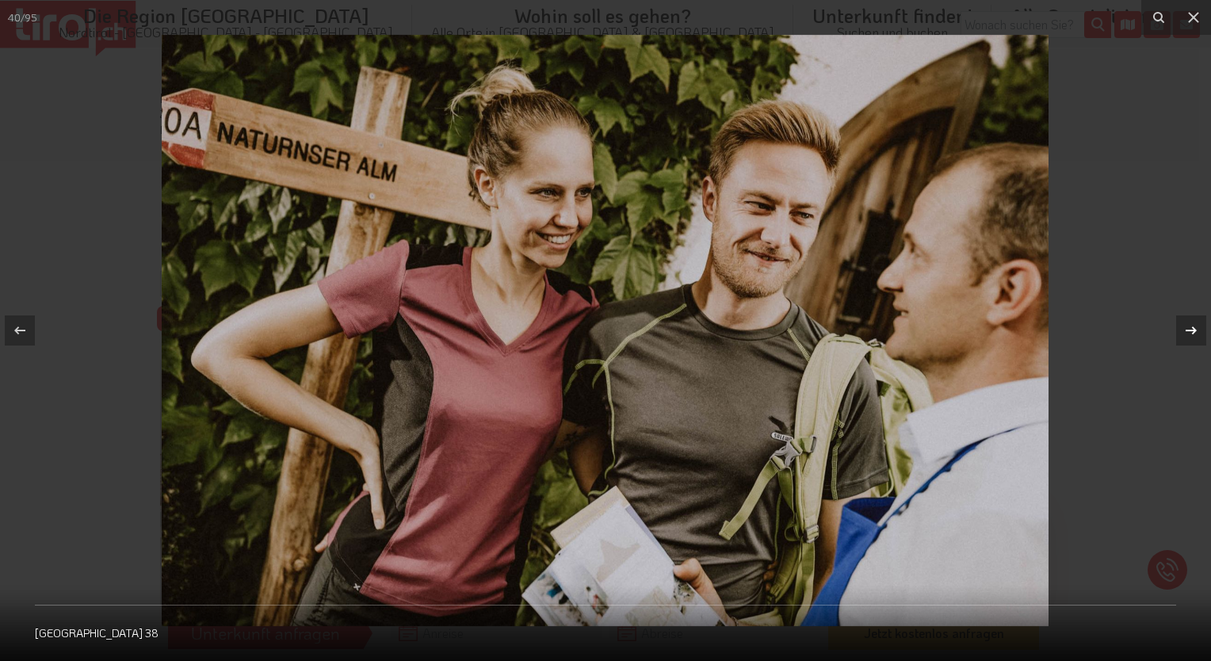
click at [1188, 336] on div "40 / 95 [GEOGRAPHIC_DATA] - Plaus 38" at bounding box center [605, 330] width 1211 height 661
click at [1188, 336] on icon at bounding box center [1190, 330] width 19 height 19
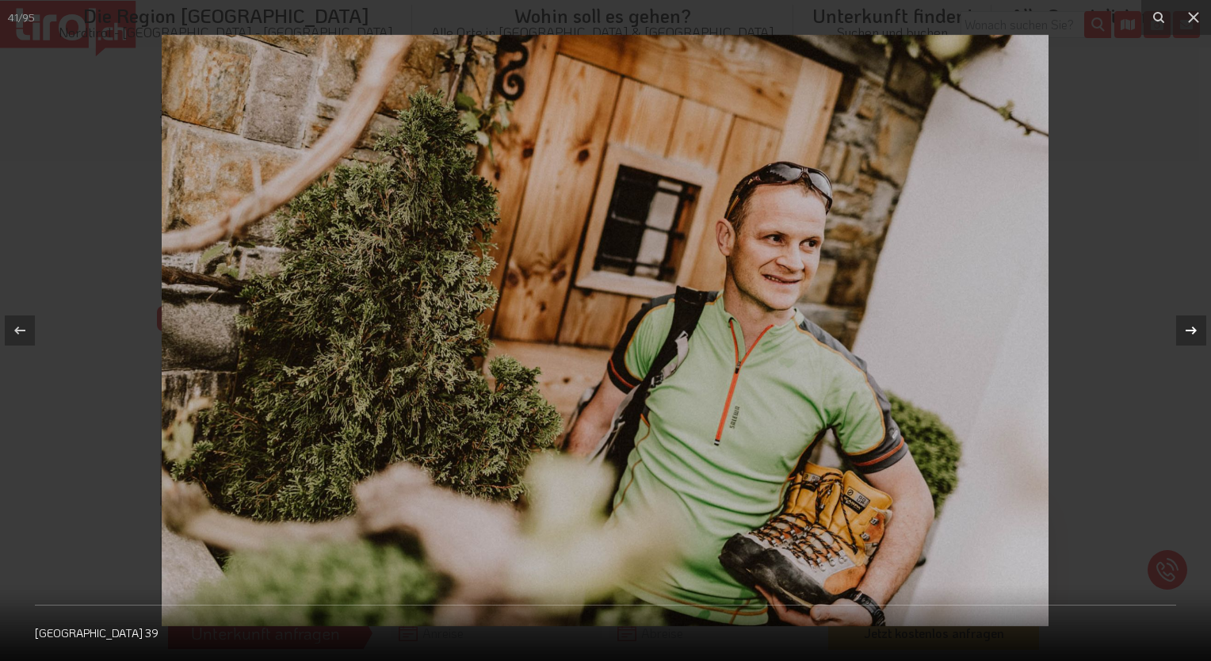
click at [1188, 336] on icon at bounding box center [1190, 330] width 19 height 19
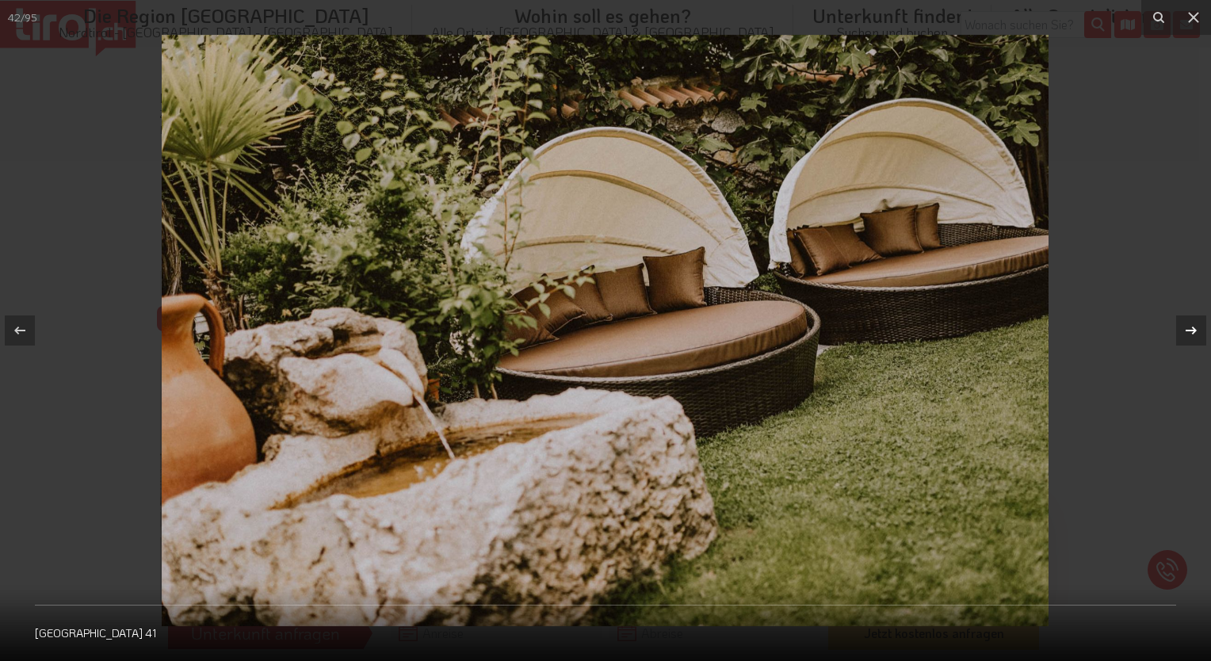
click at [1188, 336] on icon at bounding box center [1190, 330] width 19 height 19
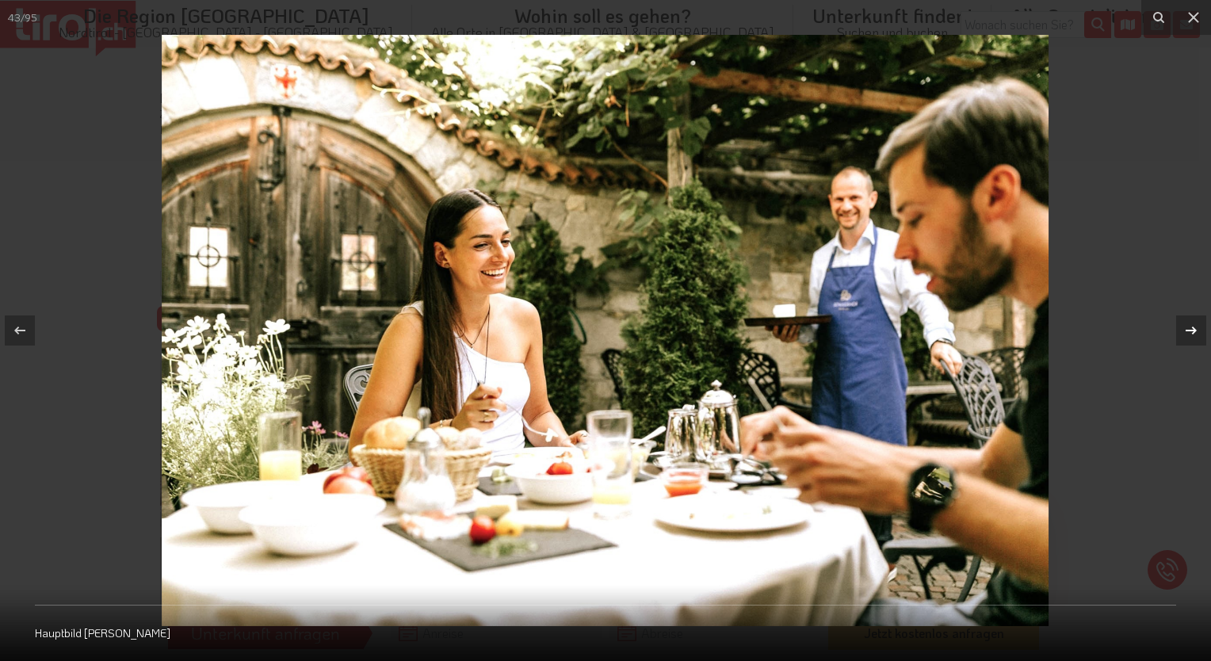
click at [1188, 336] on icon at bounding box center [1190, 330] width 19 height 19
